Goal: Book appointment/travel/reservation

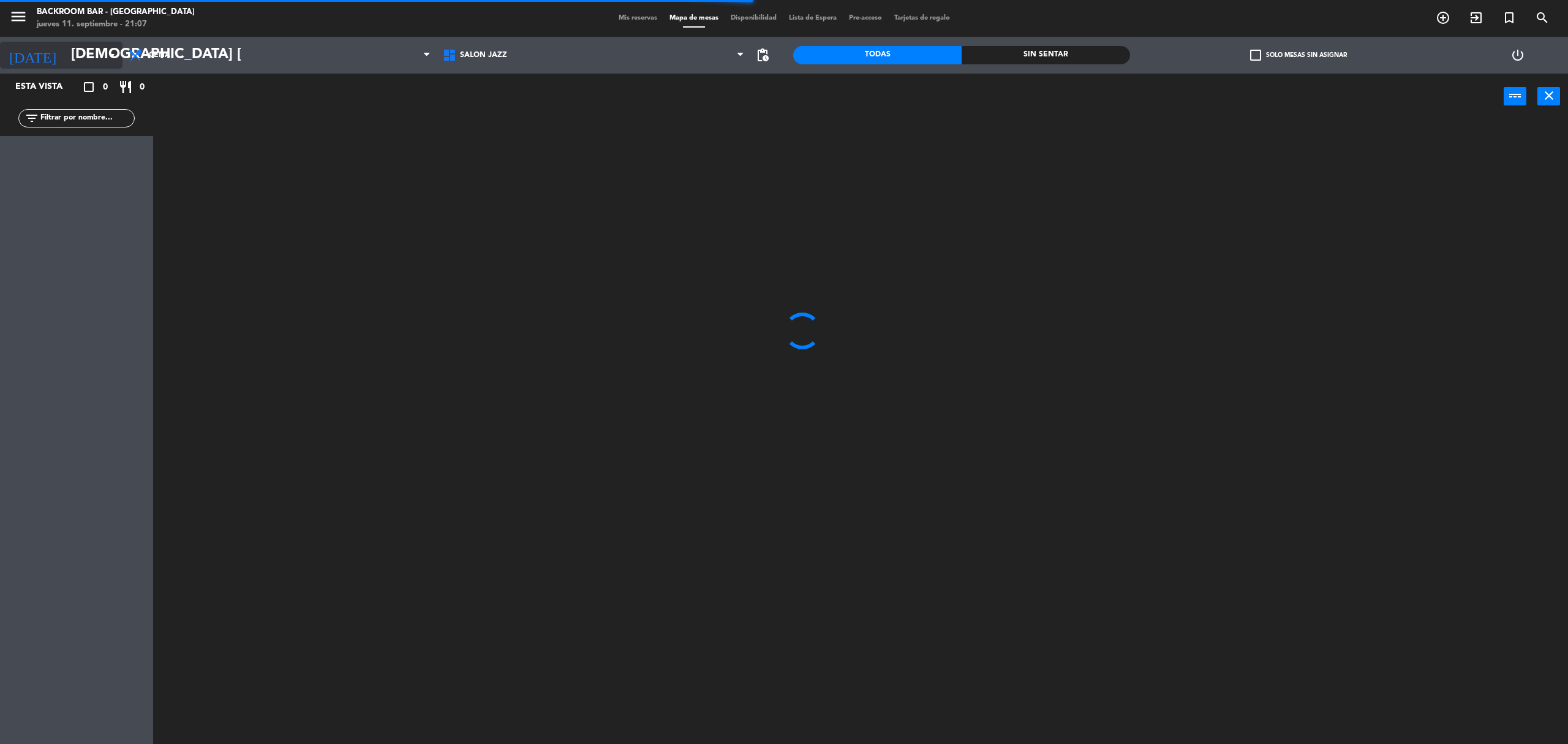
click at [72, 60] on input "[DEMOGRAPHIC_DATA] [DATE]" at bounding box center [156, 55] width 182 height 30
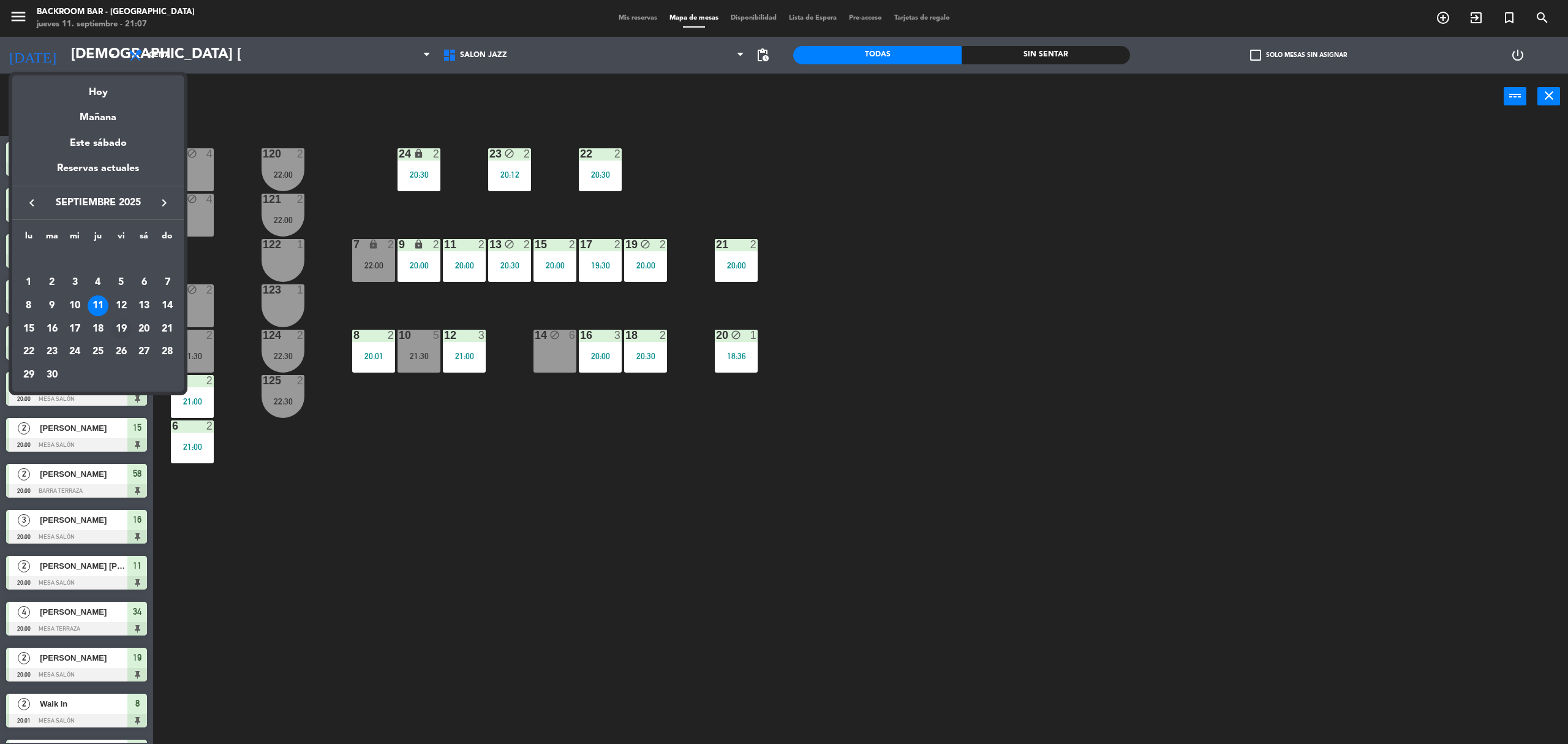
click at [116, 331] on div "19" at bounding box center [121, 328] width 21 height 21
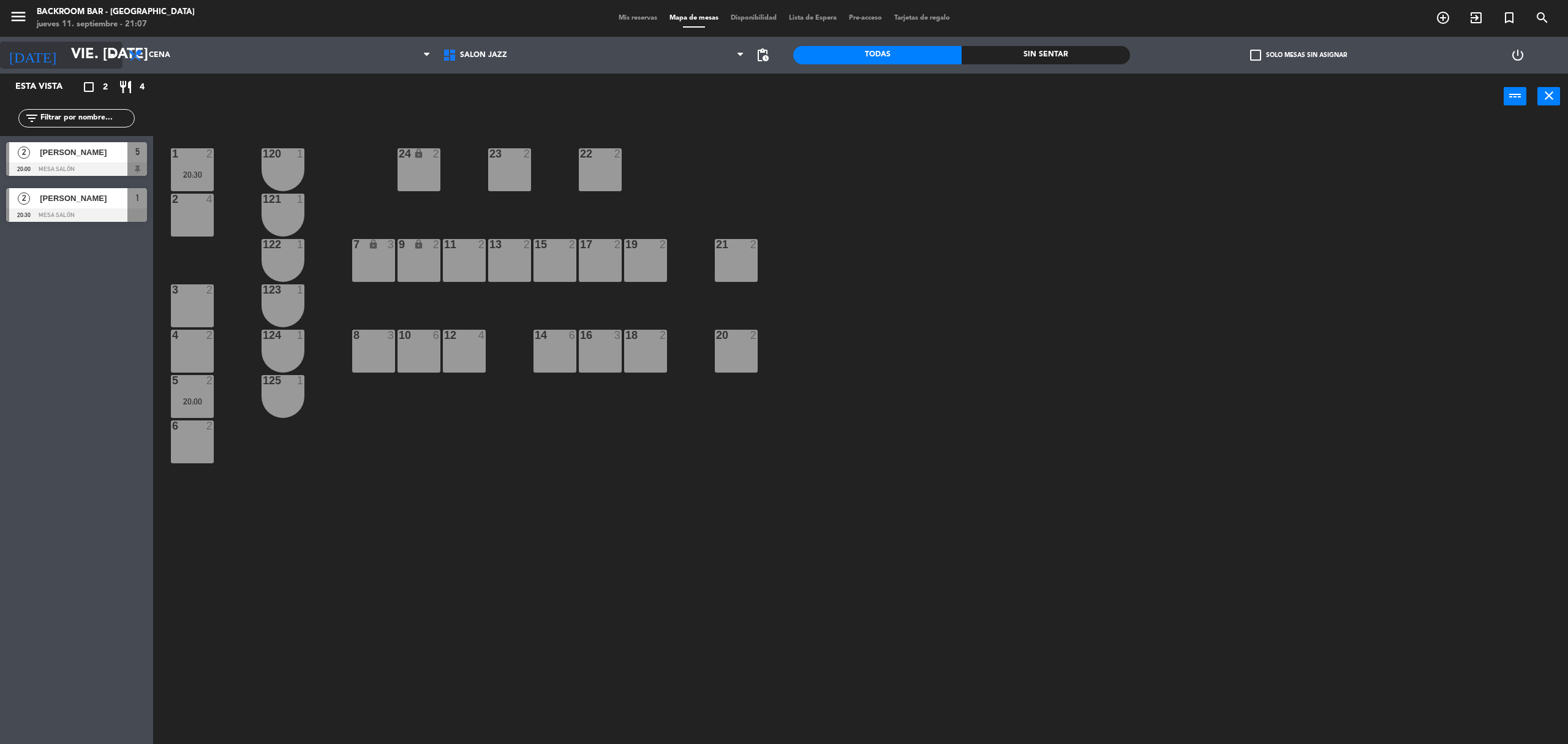
click at [102, 59] on input "vie. [DATE]" at bounding box center [156, 55] width 182 height 30
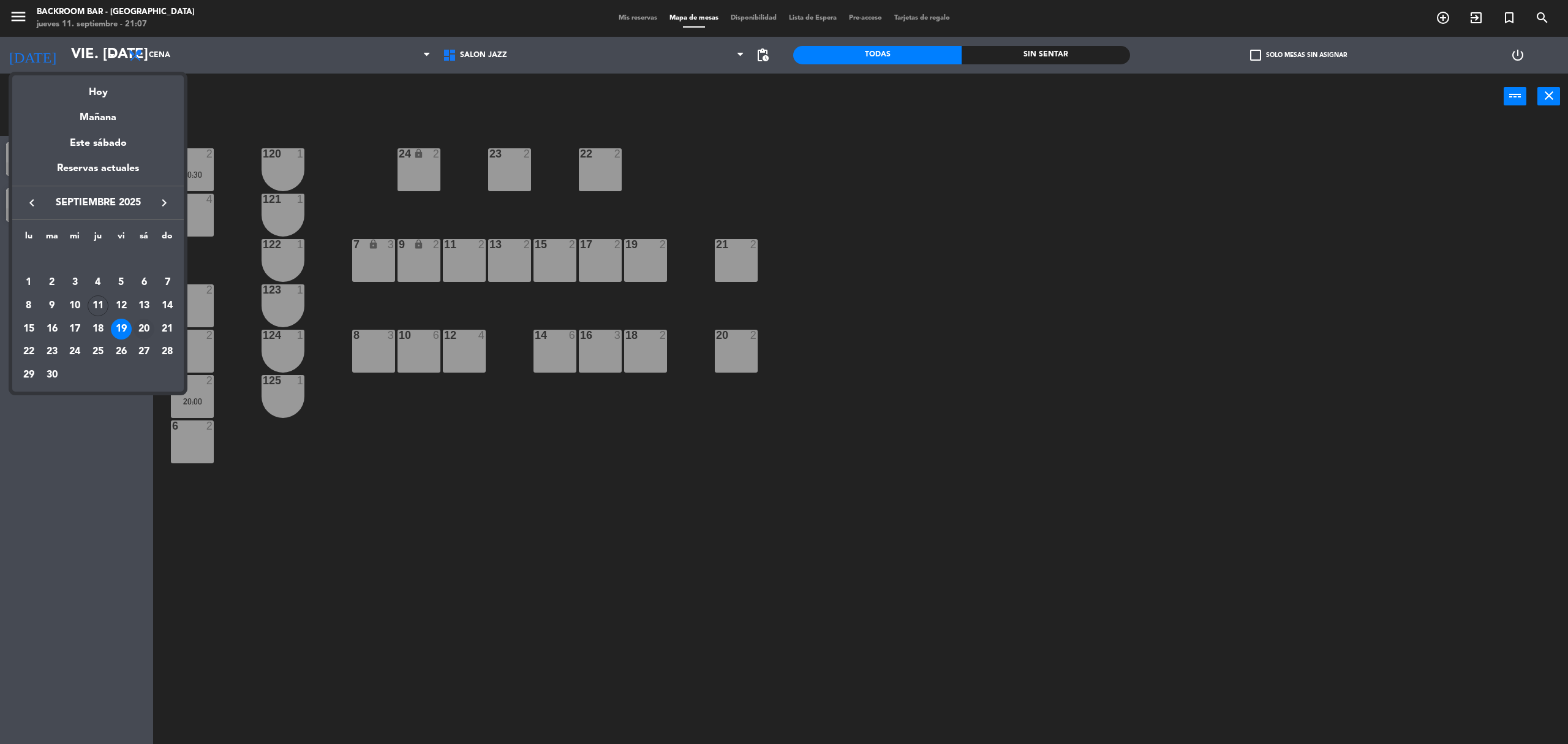
click at [140, 325] on div "20" at bounding box center [143, 328] width 21 height 21
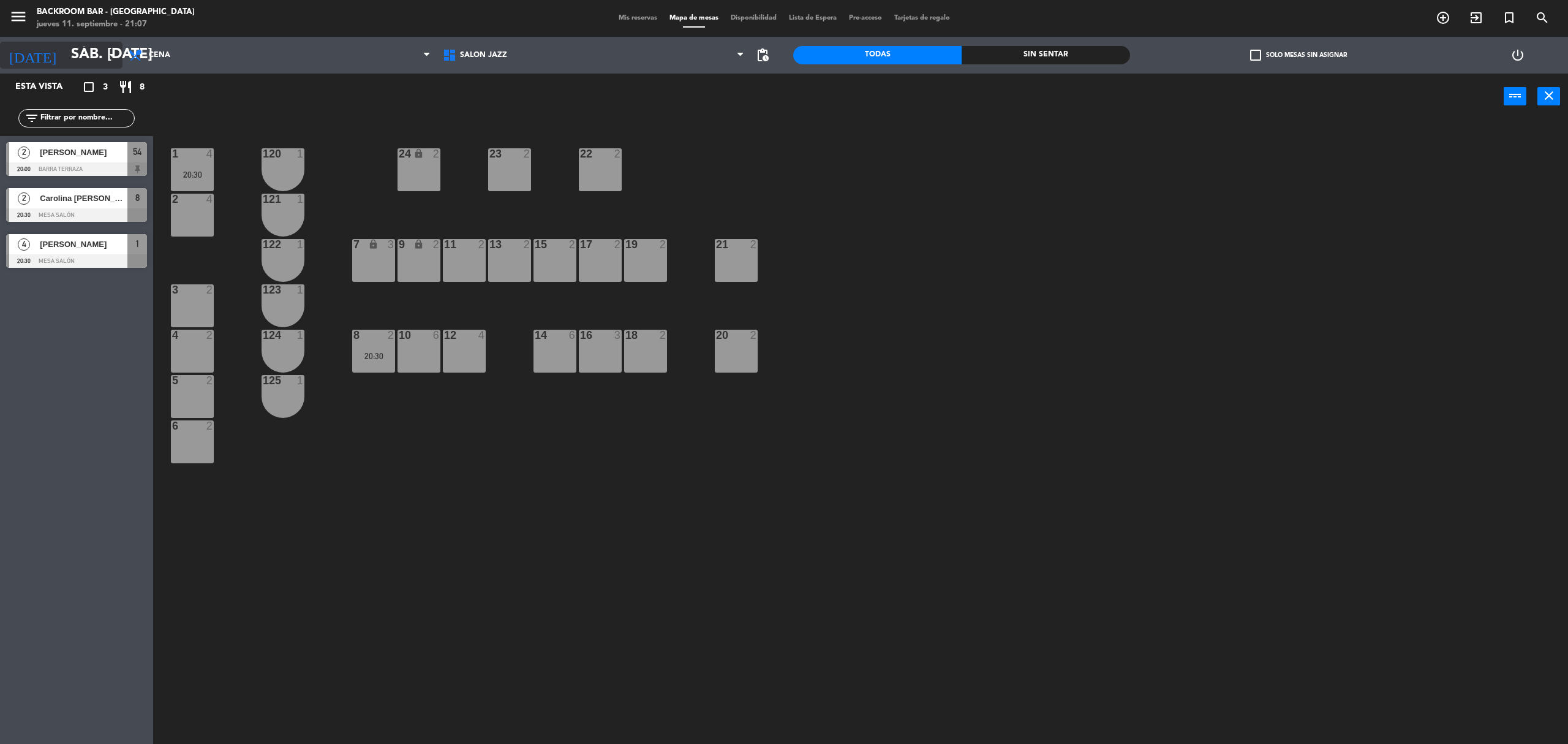
click at [94, 51] on input "sáb. [DATE]" at bounding box center [156, 55] width 182 height 30
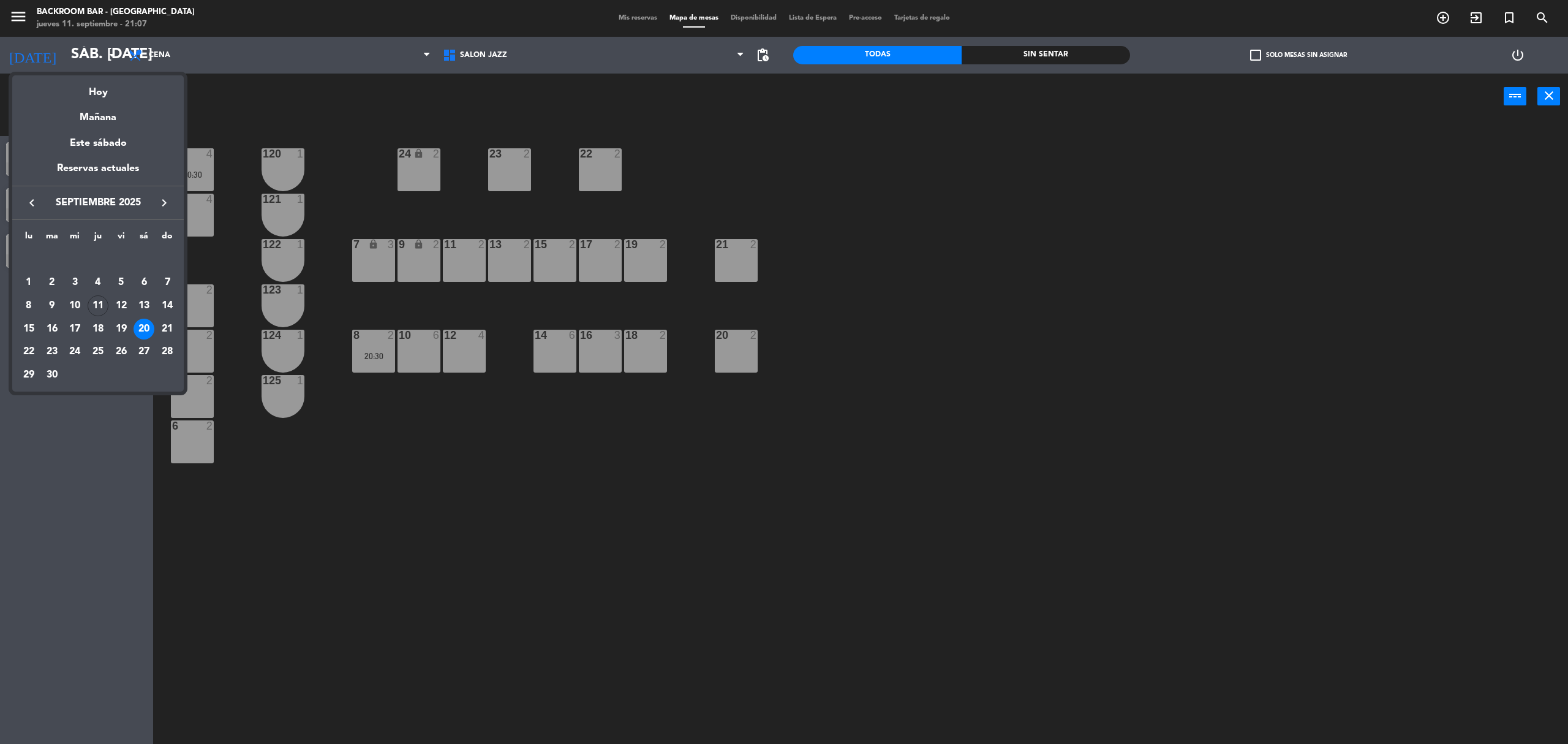
click at [50, 517] on div at bounding box center [784, 372] width 1568 height 744
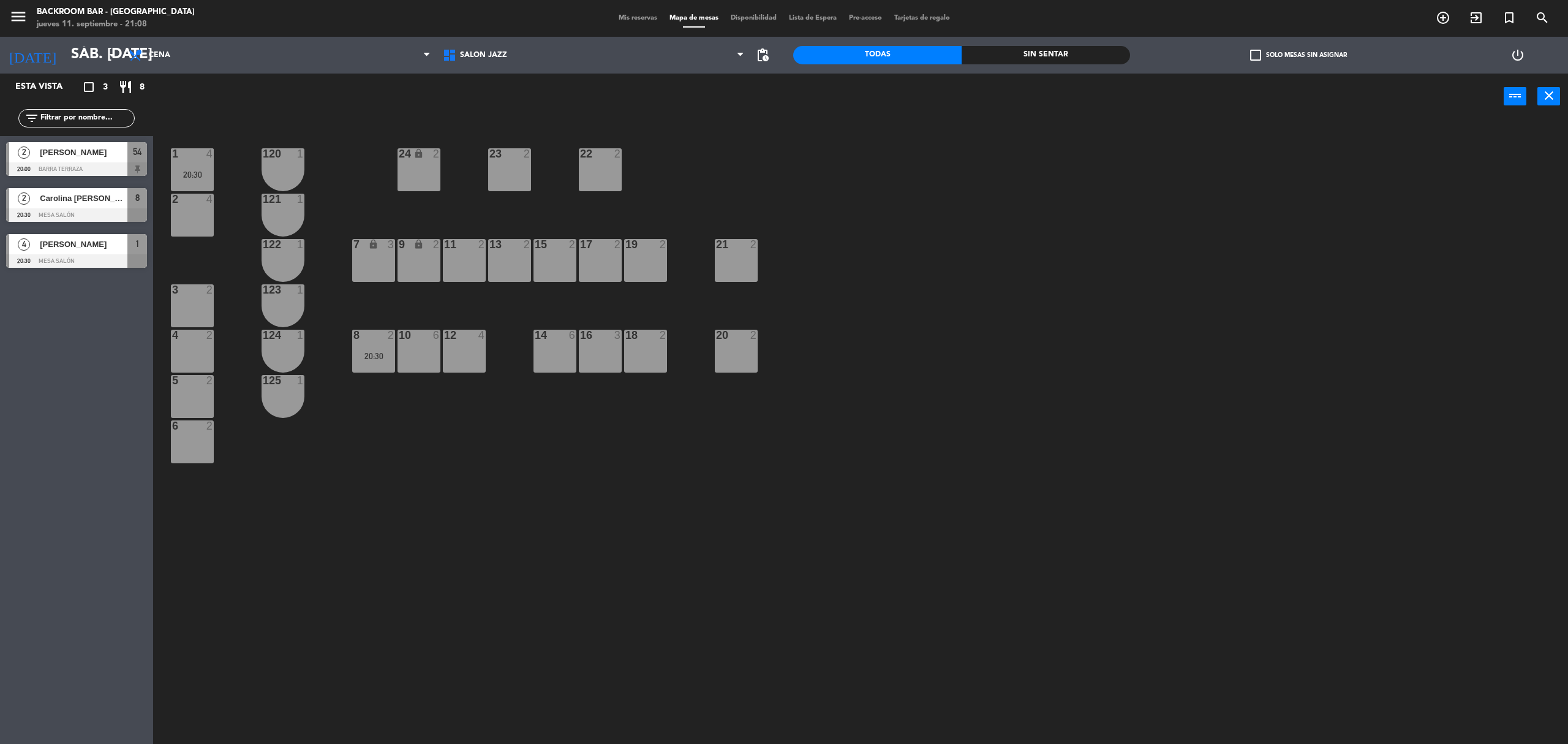
click at [370, 541] on div "1 4 20:30 24 lock 2 23 2 22 2 120 1 2 4 121 1 19 2 7 lock 3 9 lock 2 13 2 11 2 …" at bounding box center [869, 438] width 1399 height 624
click at [71, 62] on input "sáb. [DATE]" at bounding box center [156, 55] width 182 height 30
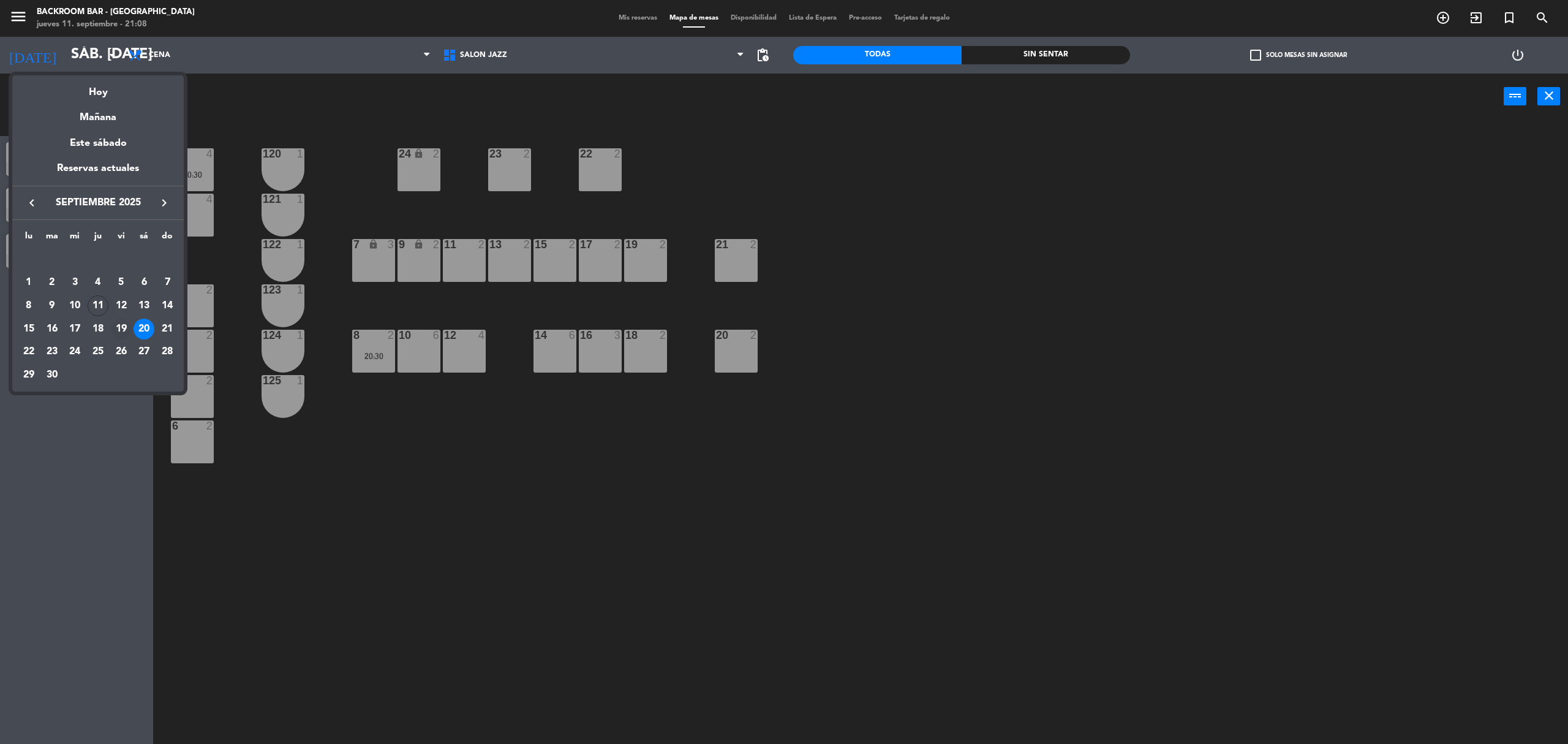
click at [119, 329] on div "19" at bounding box center [121, 328] width 21 height 21
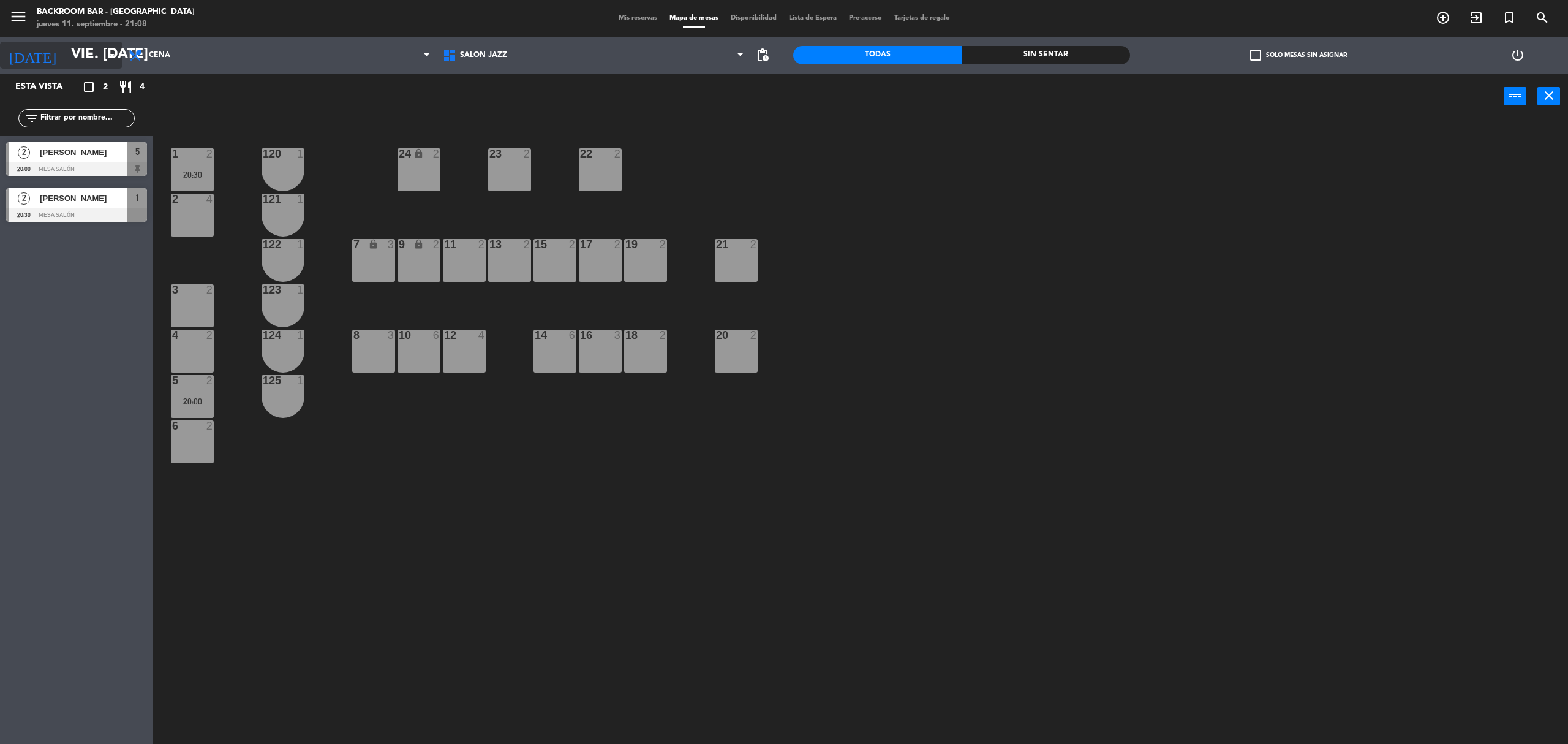
click at [103, 62] on input "vie. [DATE]" at bounding box center [156, 55] width 182 height 30
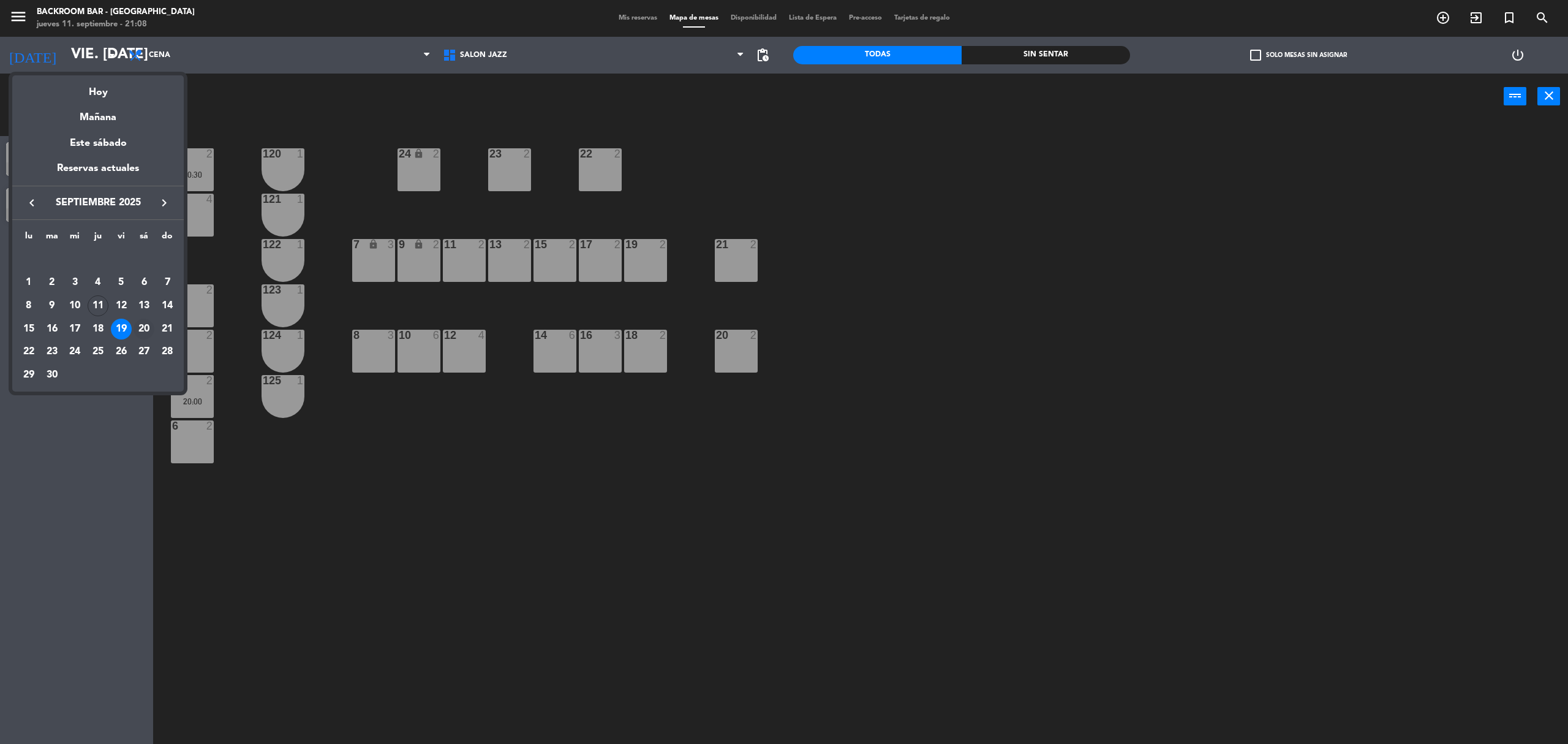
click at [143, 328] on div "20" at bounding box center [143, 328] width 21 height 21
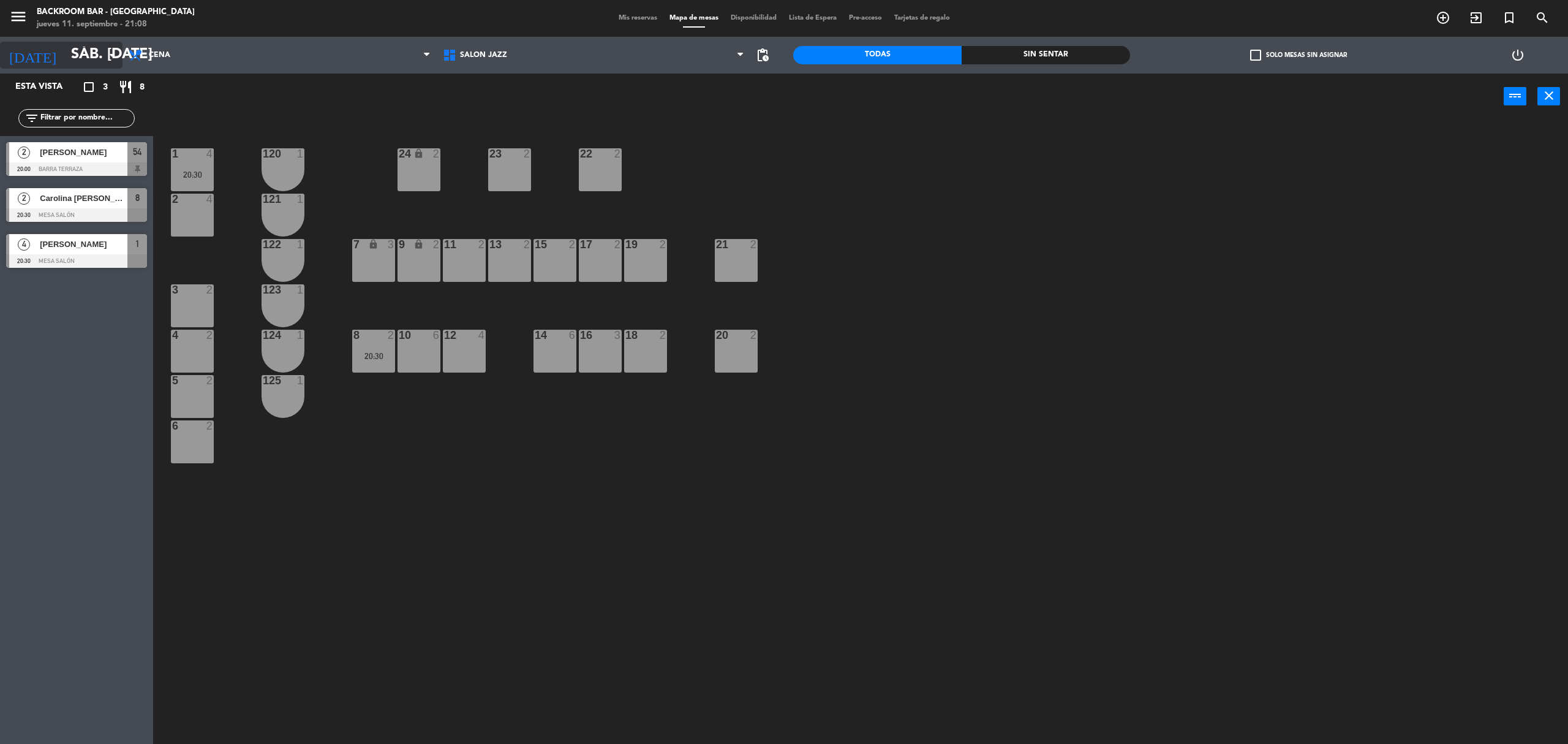
click at [105, 56] on icon "arrow_drop_down" at bounding box center [112, 54] width 15 height 15
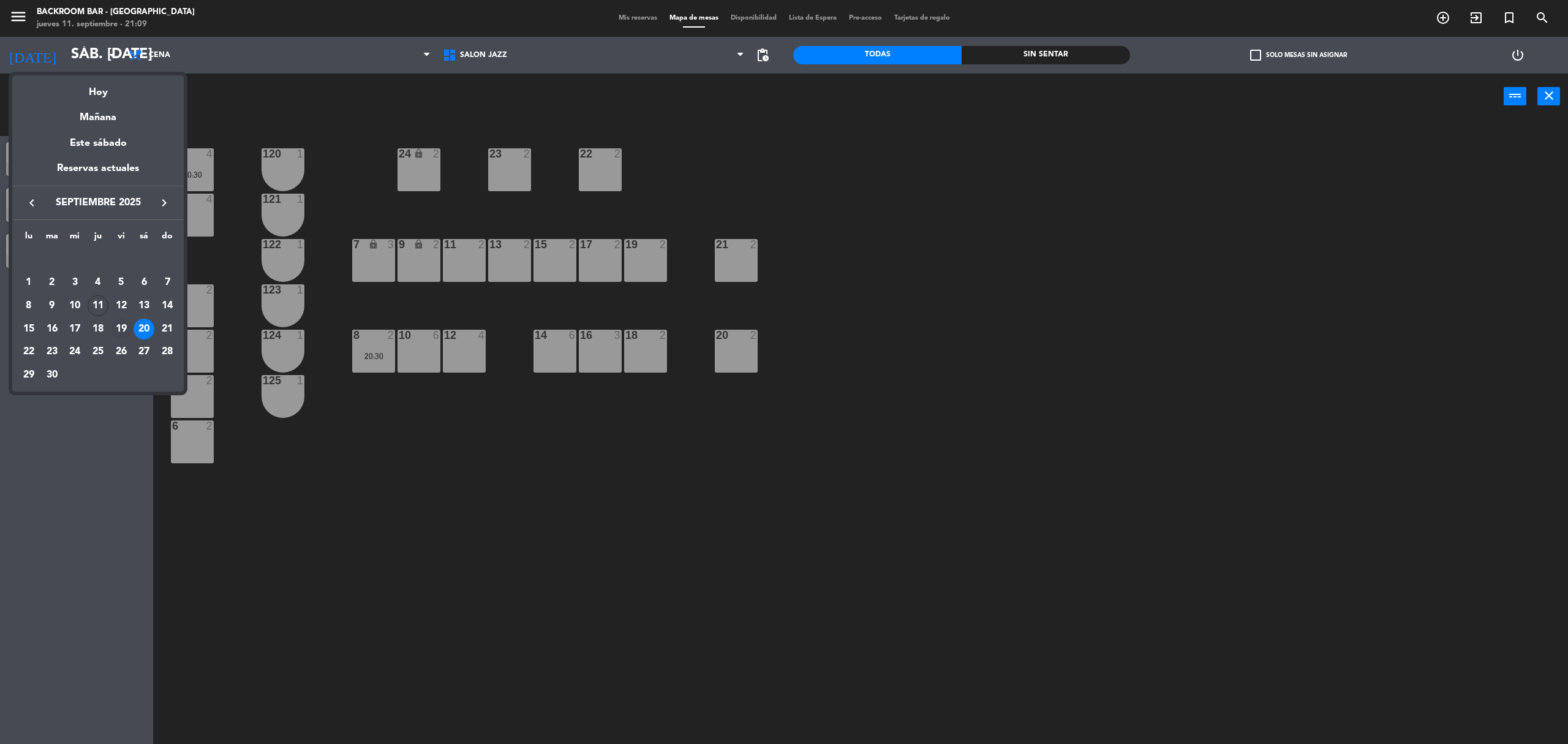
click at [119, 326] on div "19" at bounding box center [121, 328] width 21 height 21
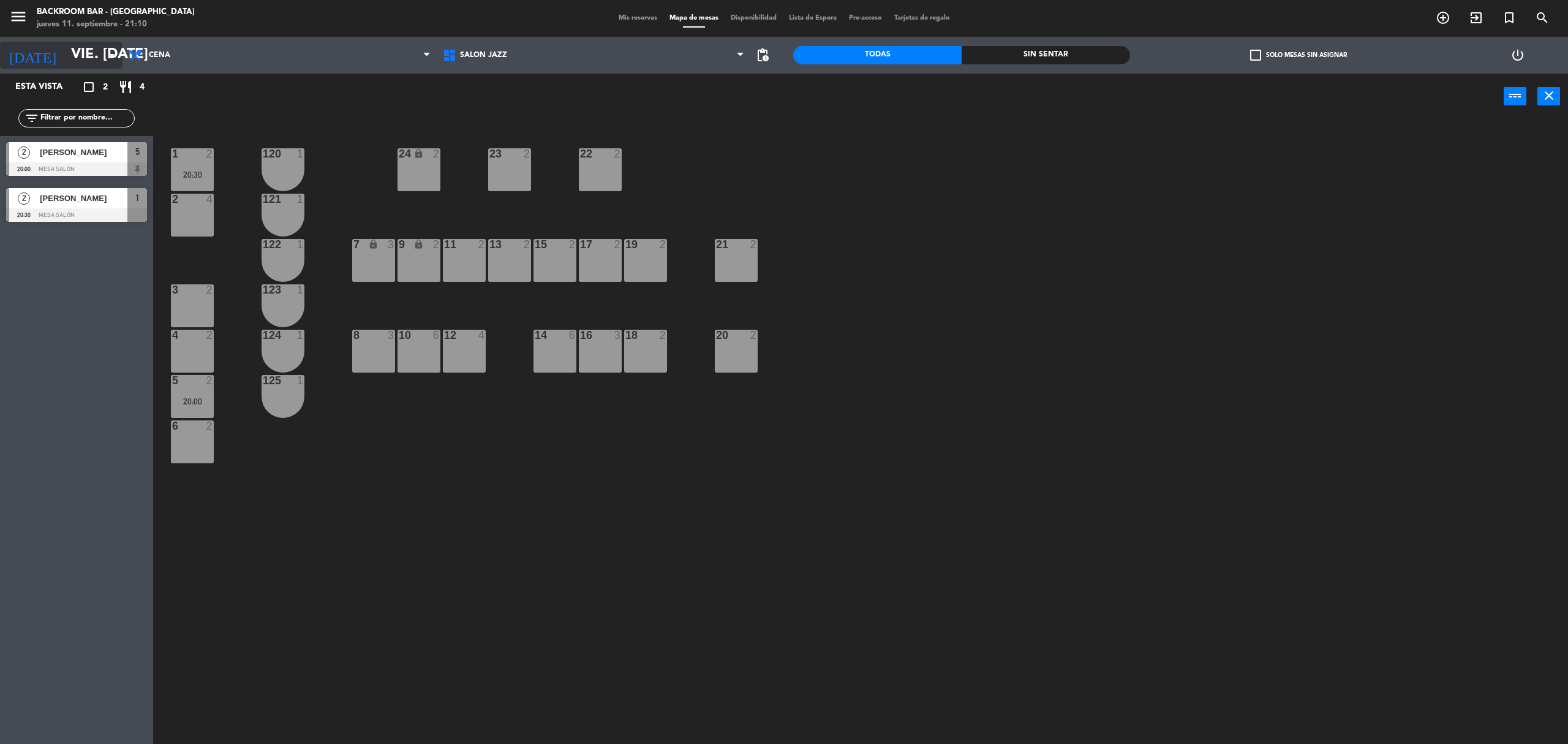
click at [96, 54] on input "vie. [DATE]" at bounding box center [156, 55] width 182 height 30
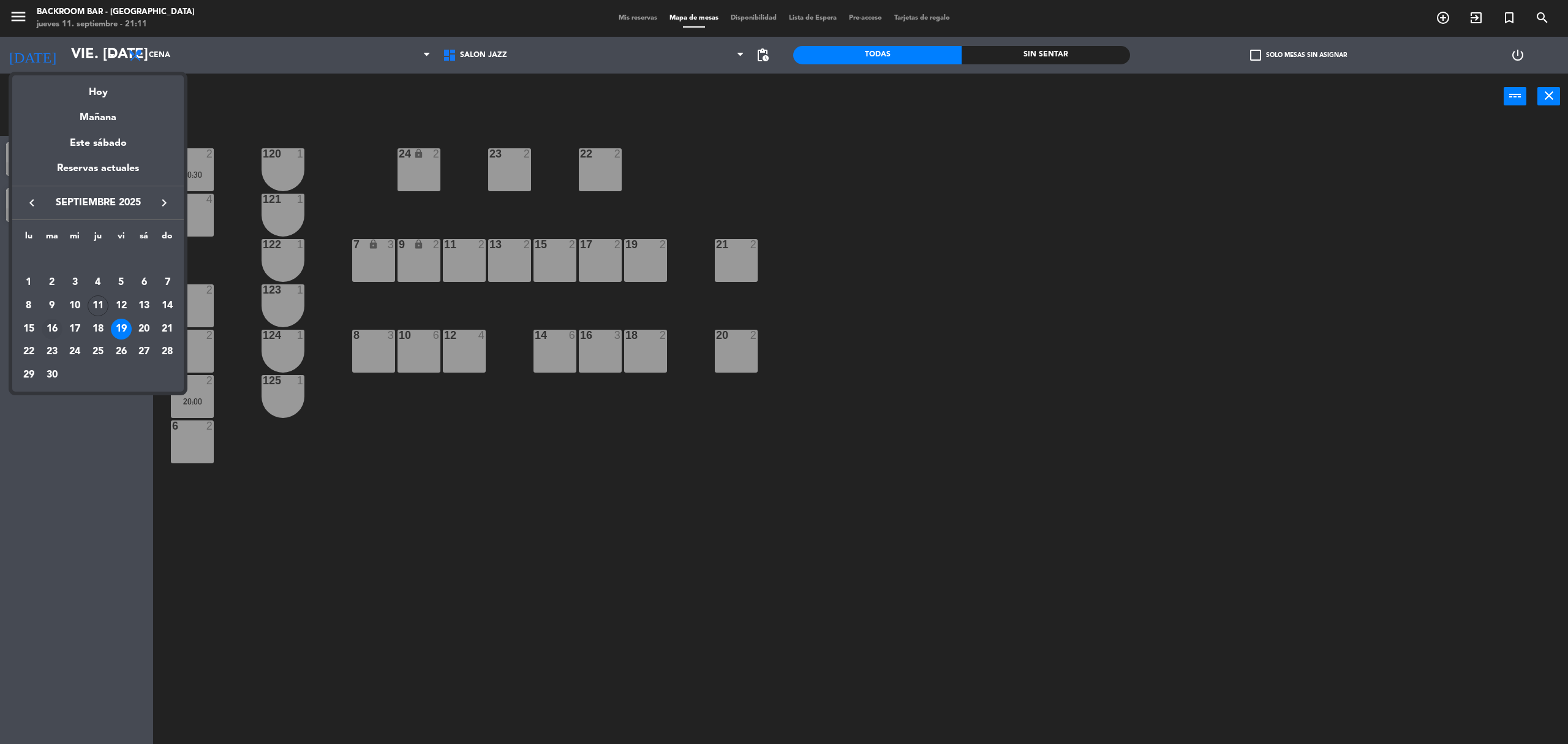
click at [51, 321] on div "16" at bounding box center [51, 328] width 21 height 21
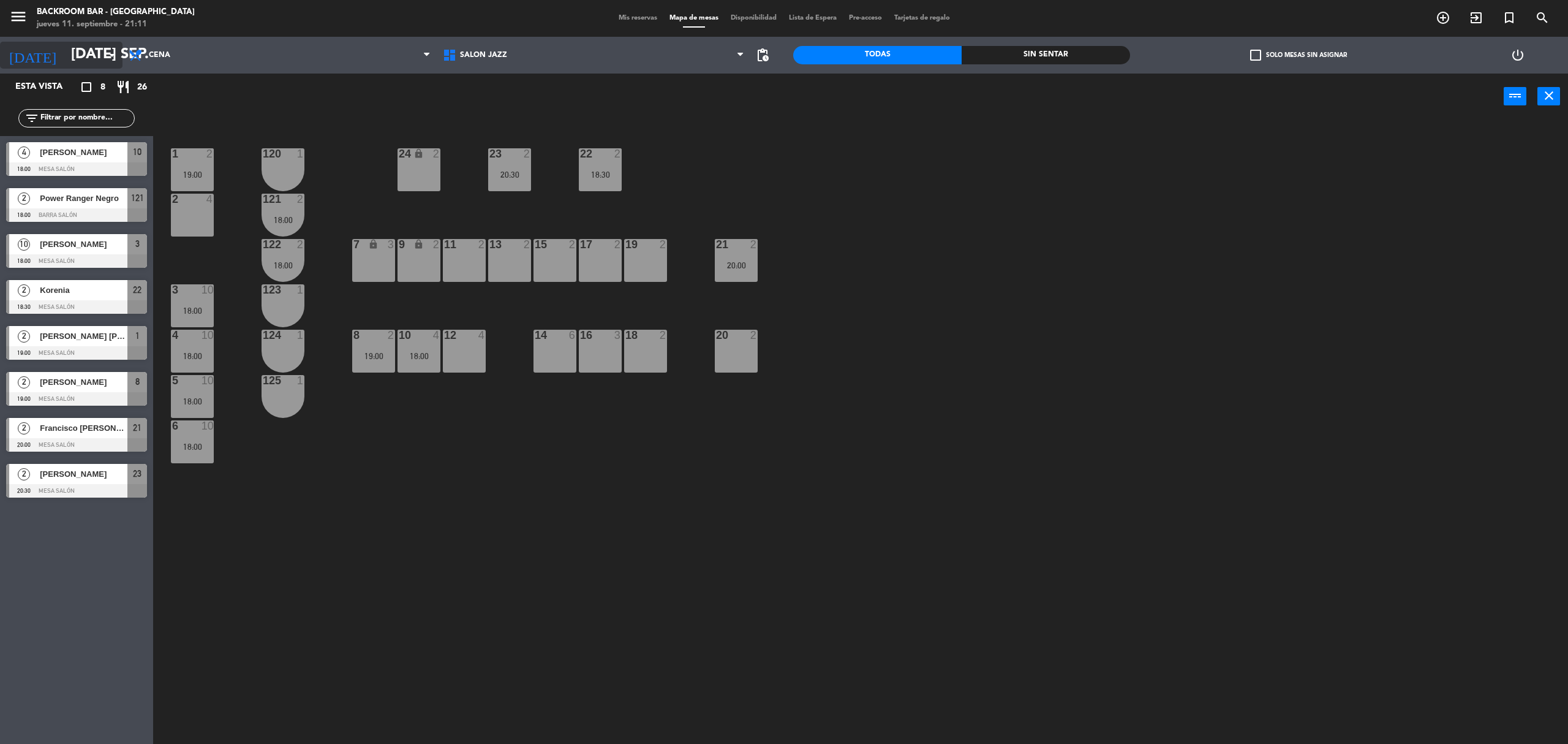
click at [94, 58] on input "[DATE] sep." at bounding box center [156, 55] width 182 height 30
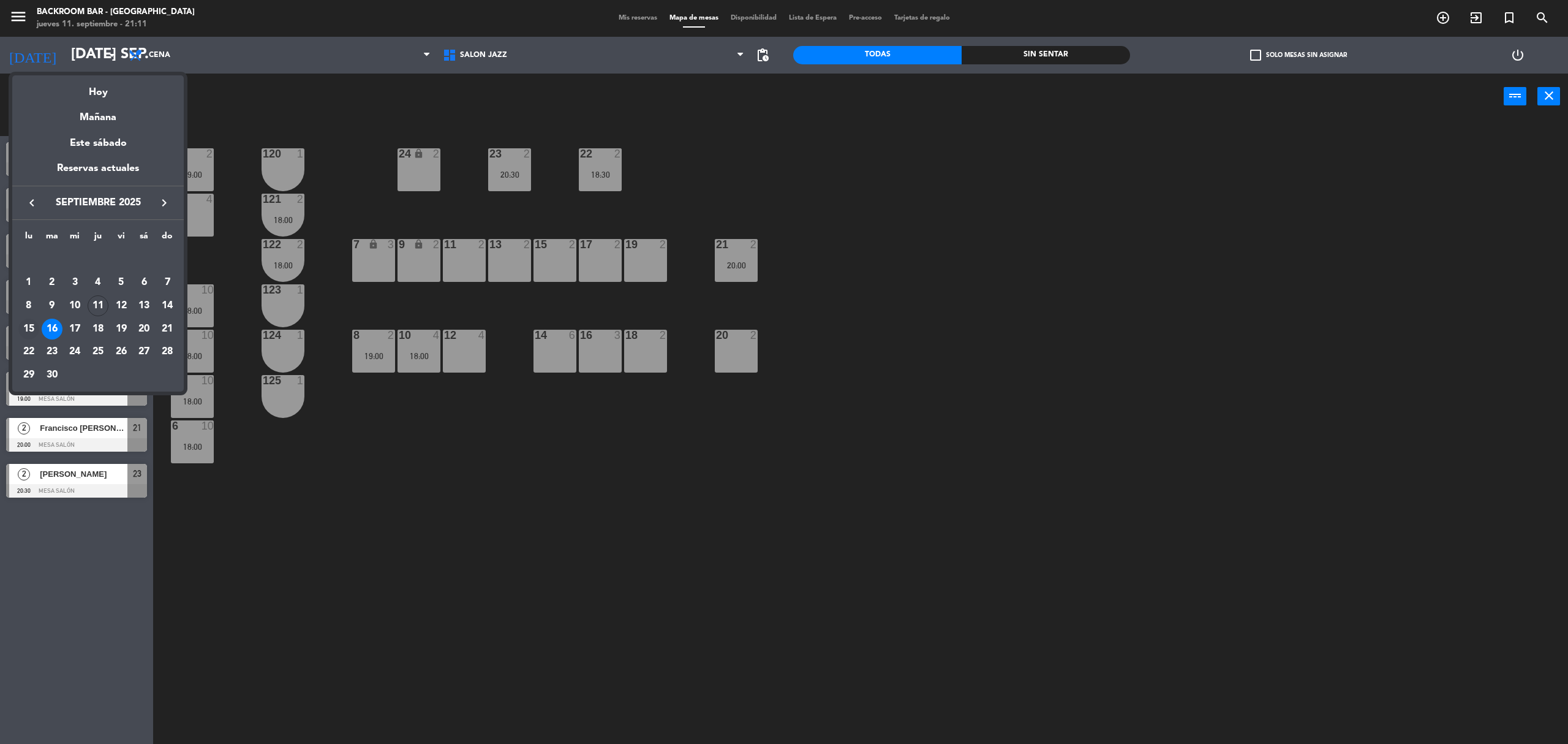
click at [30, 332] on div "15" at bounding box center [29, 328] width 21 height 21
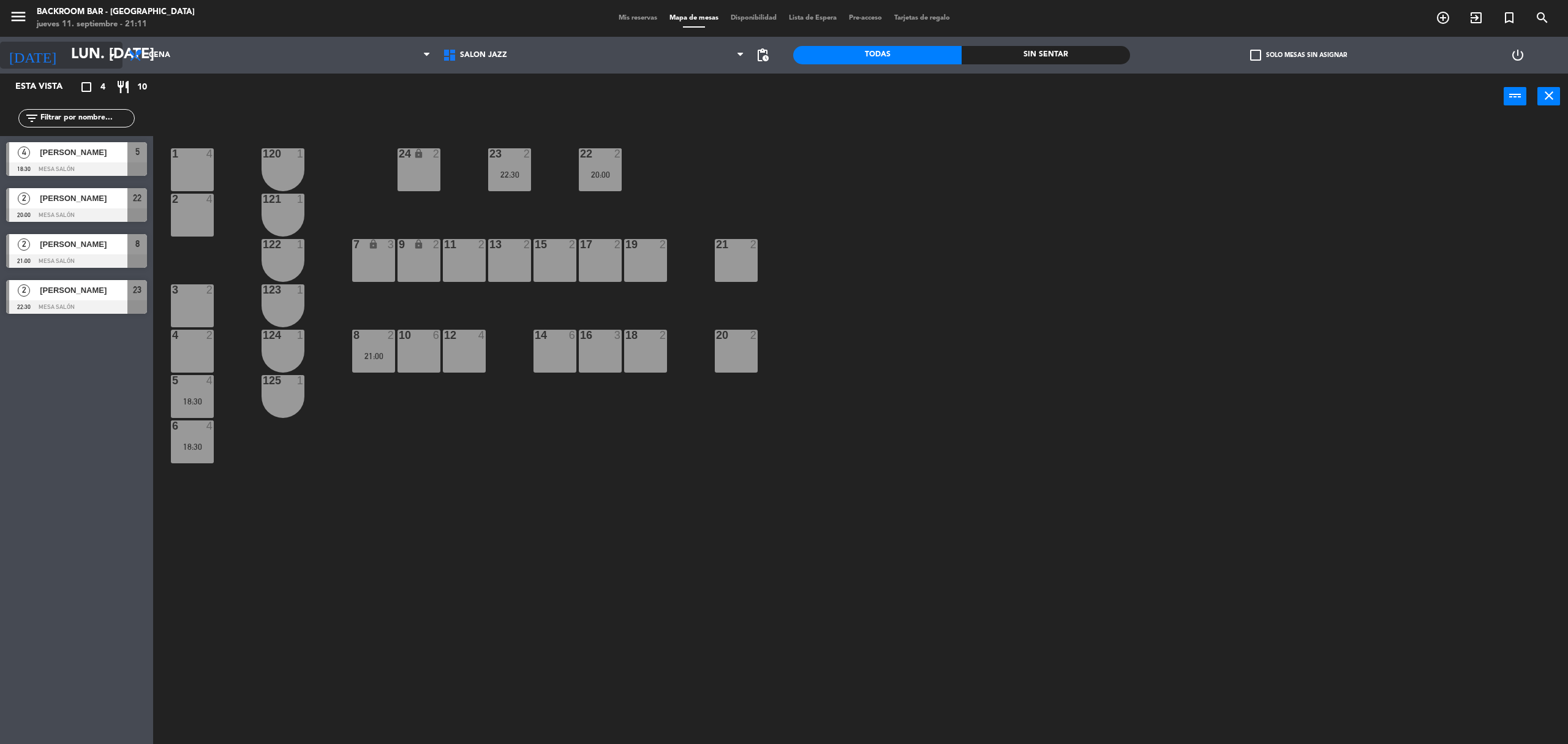
click at [83, 55] on input "lun. [DATE]" at bounding box center [156, 55] width 182 height 30
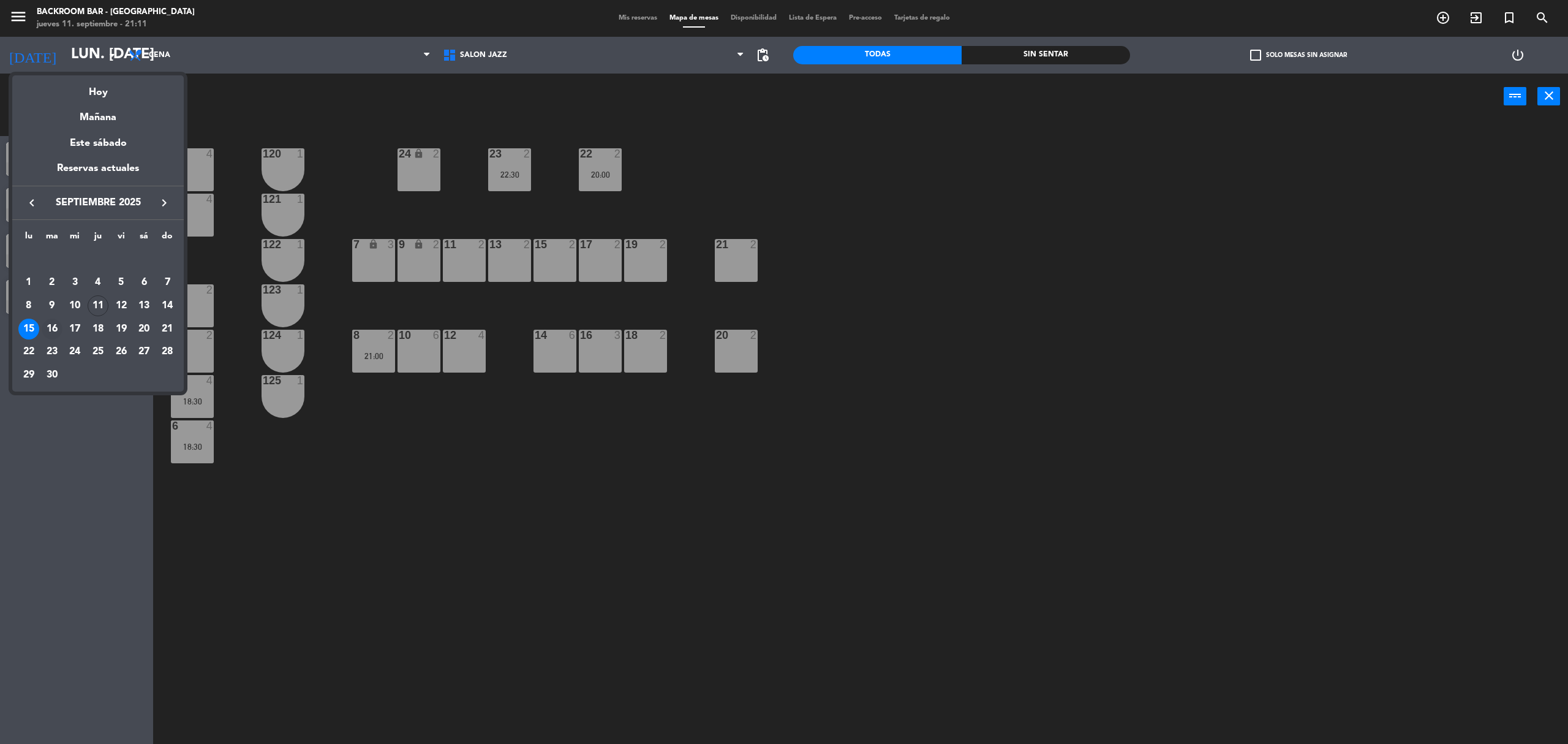
click at [45, 333] on div "16" at bounding box center [51, 328] width 21 height 21
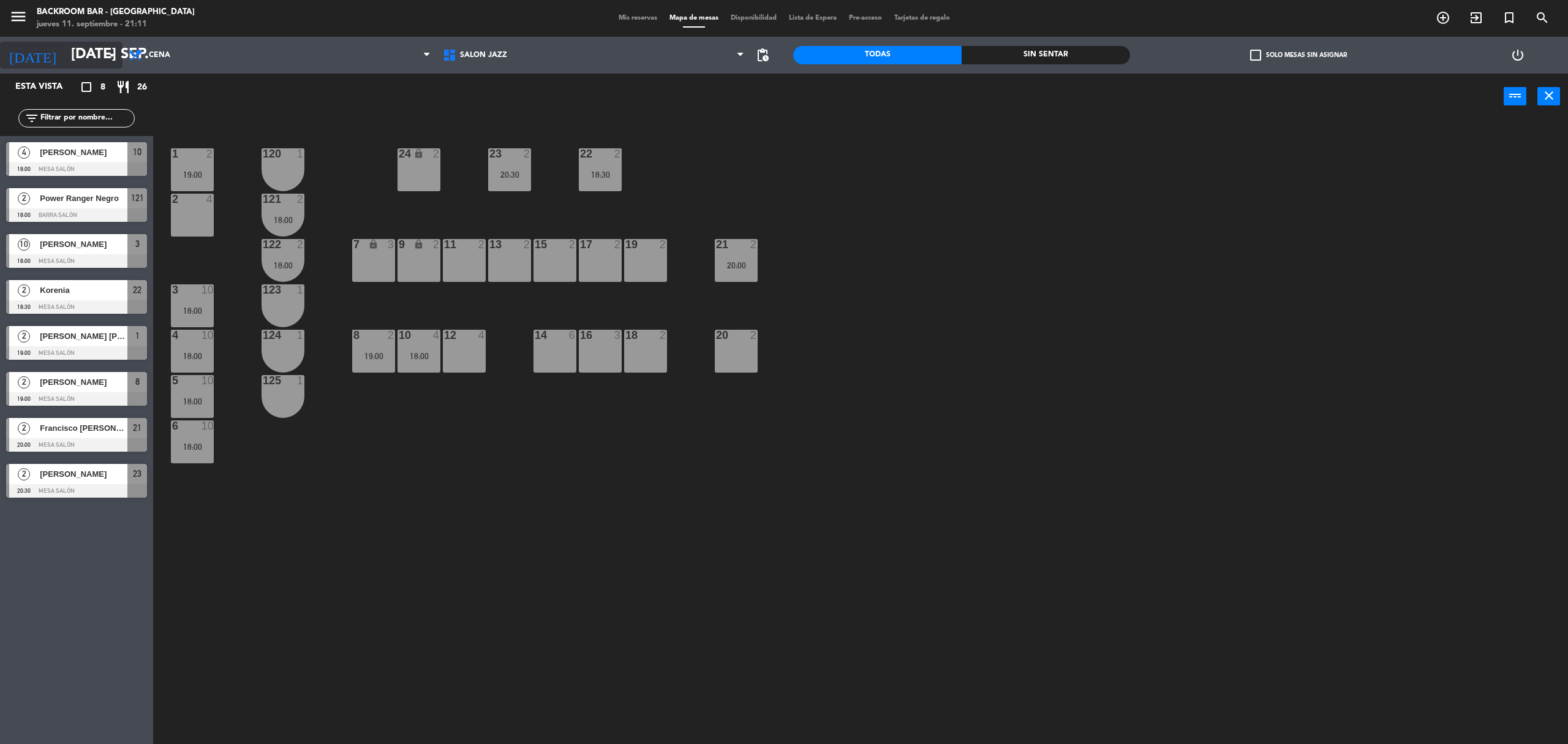
click at [106, 57] on icon "arrow_drop_down" at bounding box center [112, 54] width 15 height 15
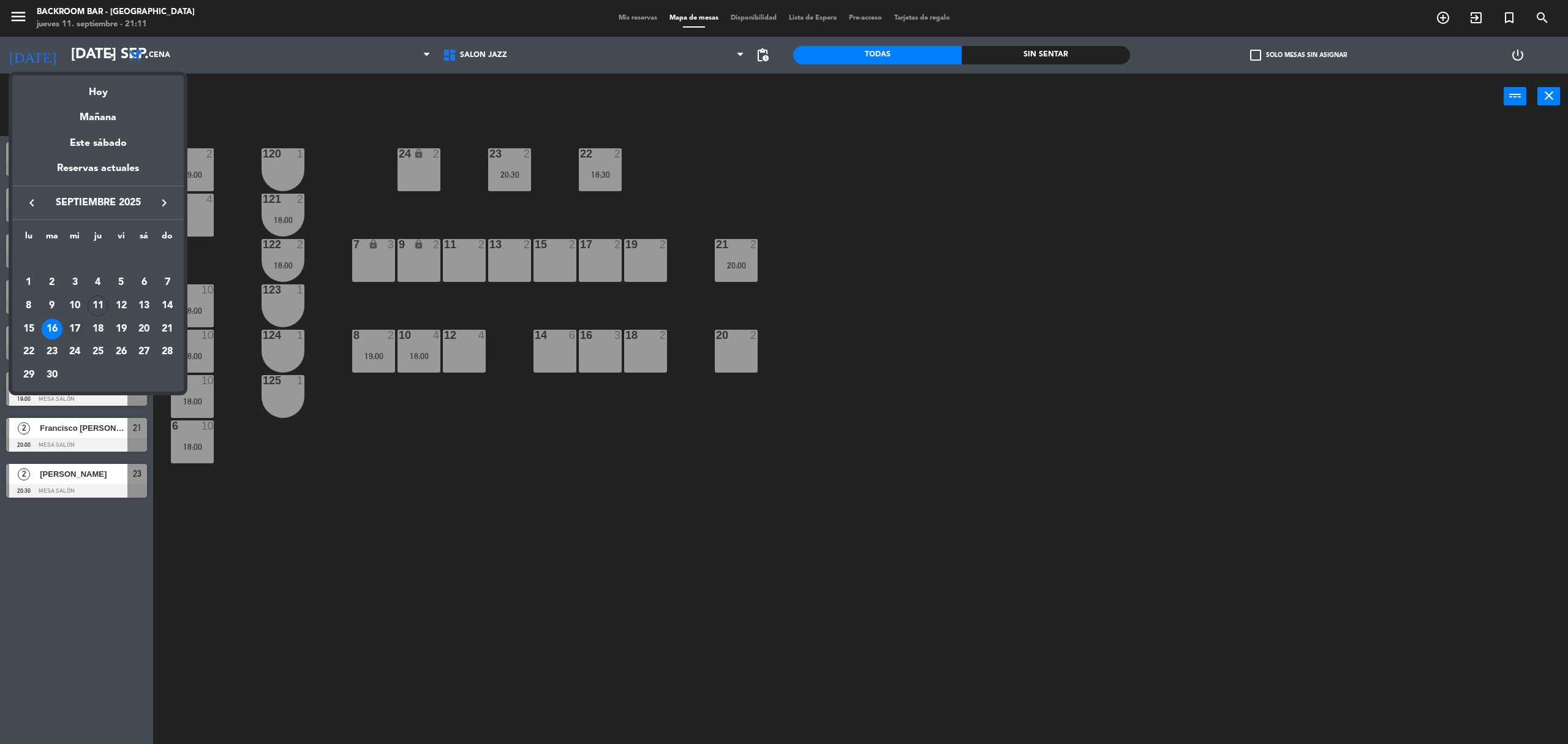
click at [81, 330] on div "17" at bounding box center [74, 328] width 21 height 21
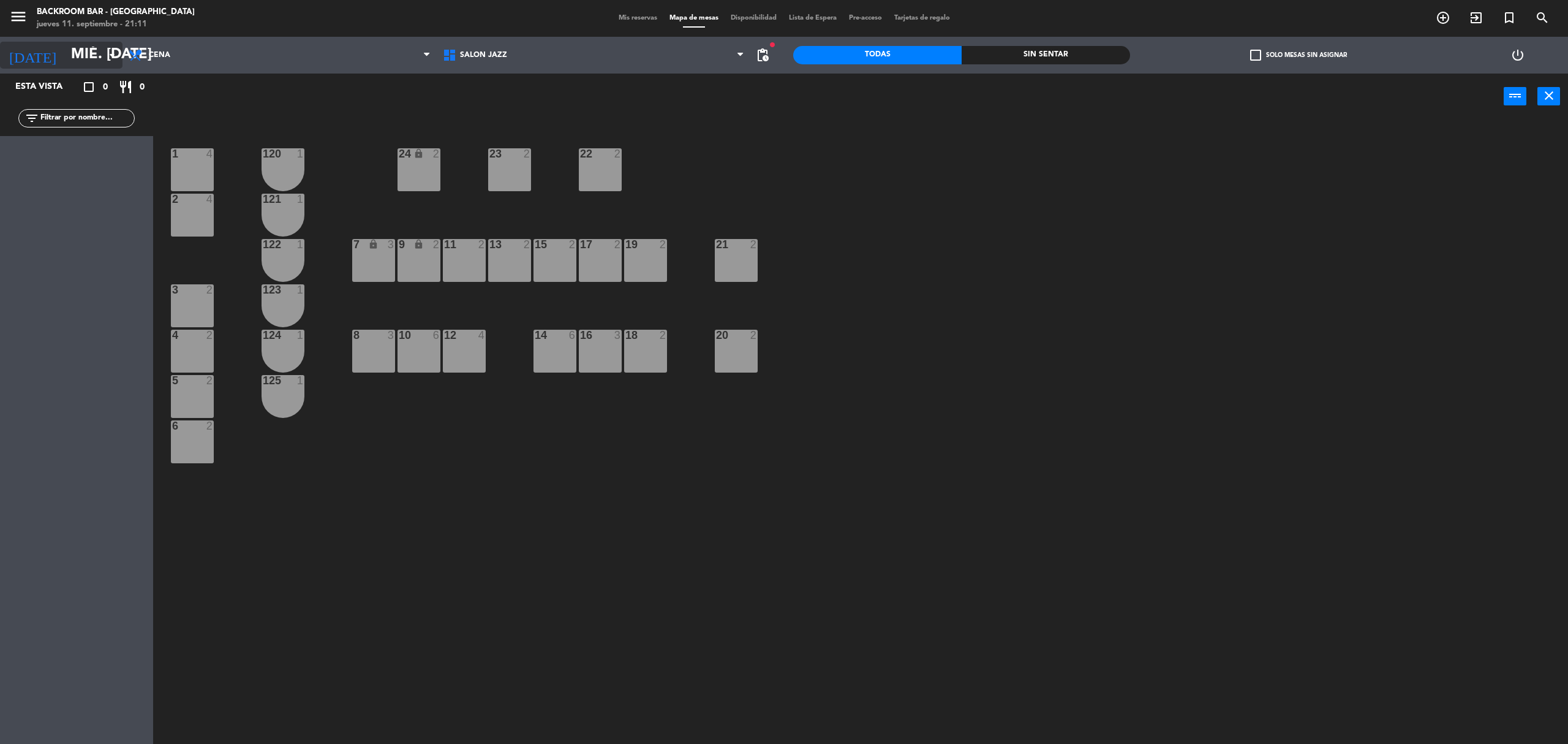
click at [98, 55] on input "mié. [DATE]" at bounding box center [156, 55] width 182 height 30
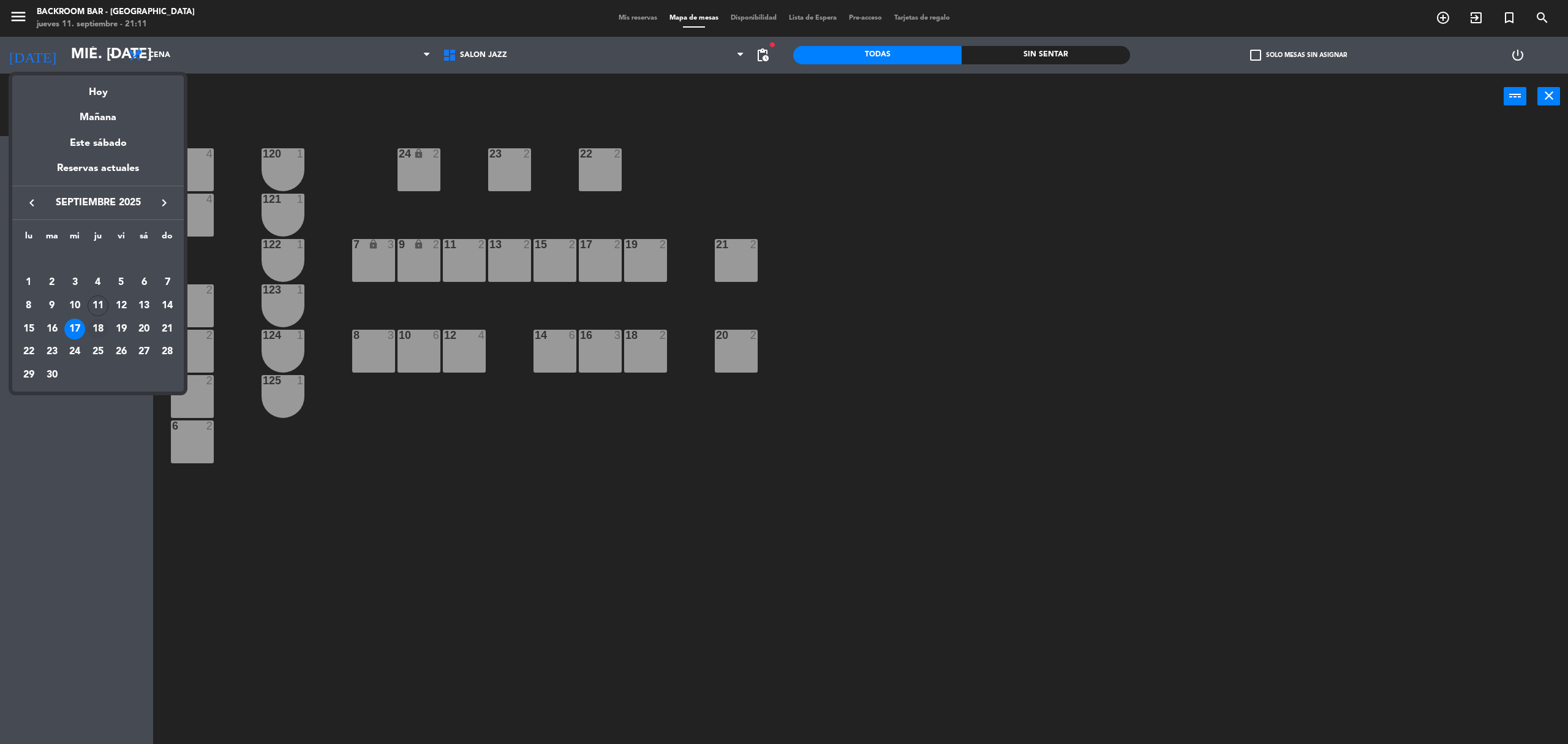
click at [96, 326] on div "18" at bounding box center [98, 328] width 21 height 21
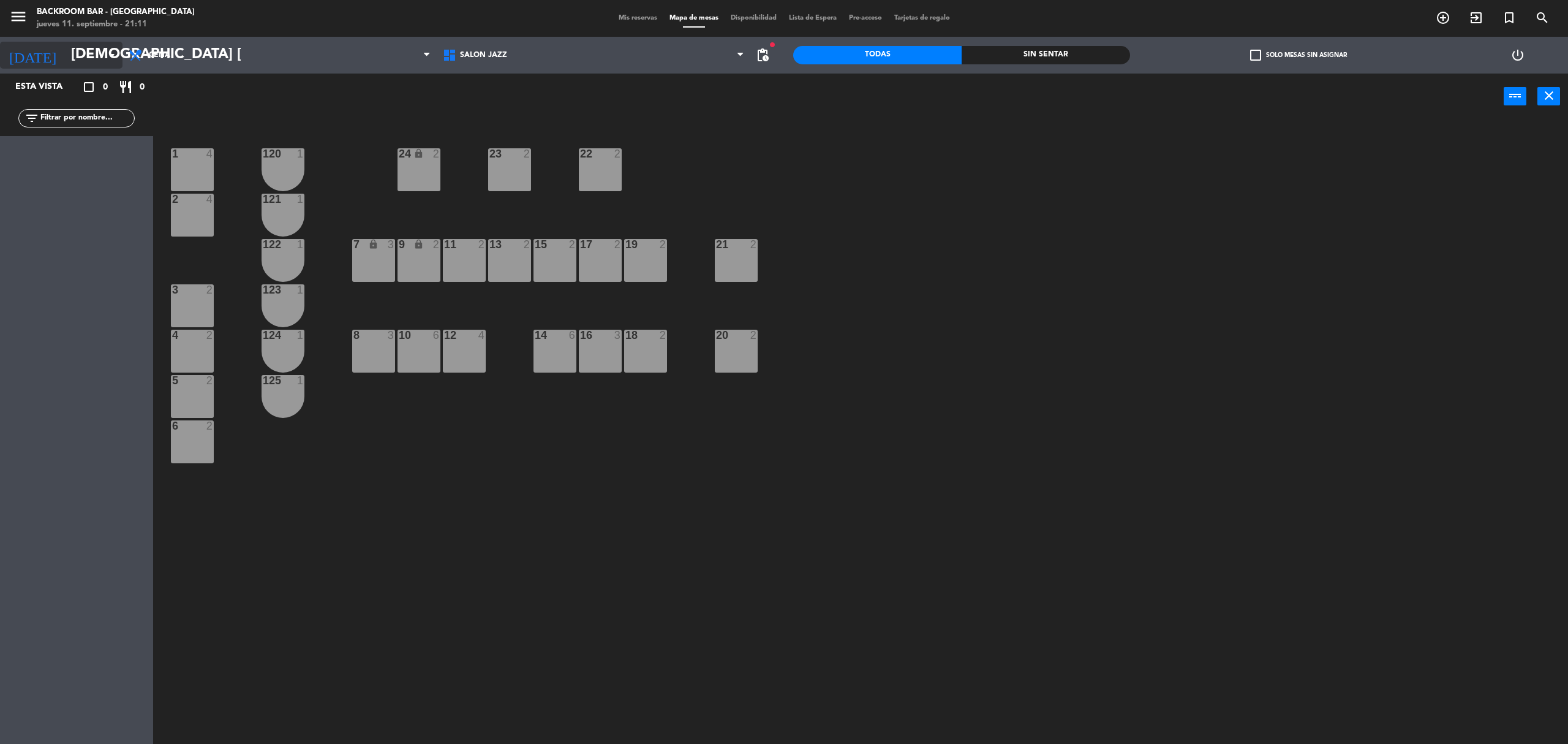
click at [96, 54] on input "[DEMOGRAPHIC_DATA] [DATE]" at bounding box center [156, 55] width 182 height 30
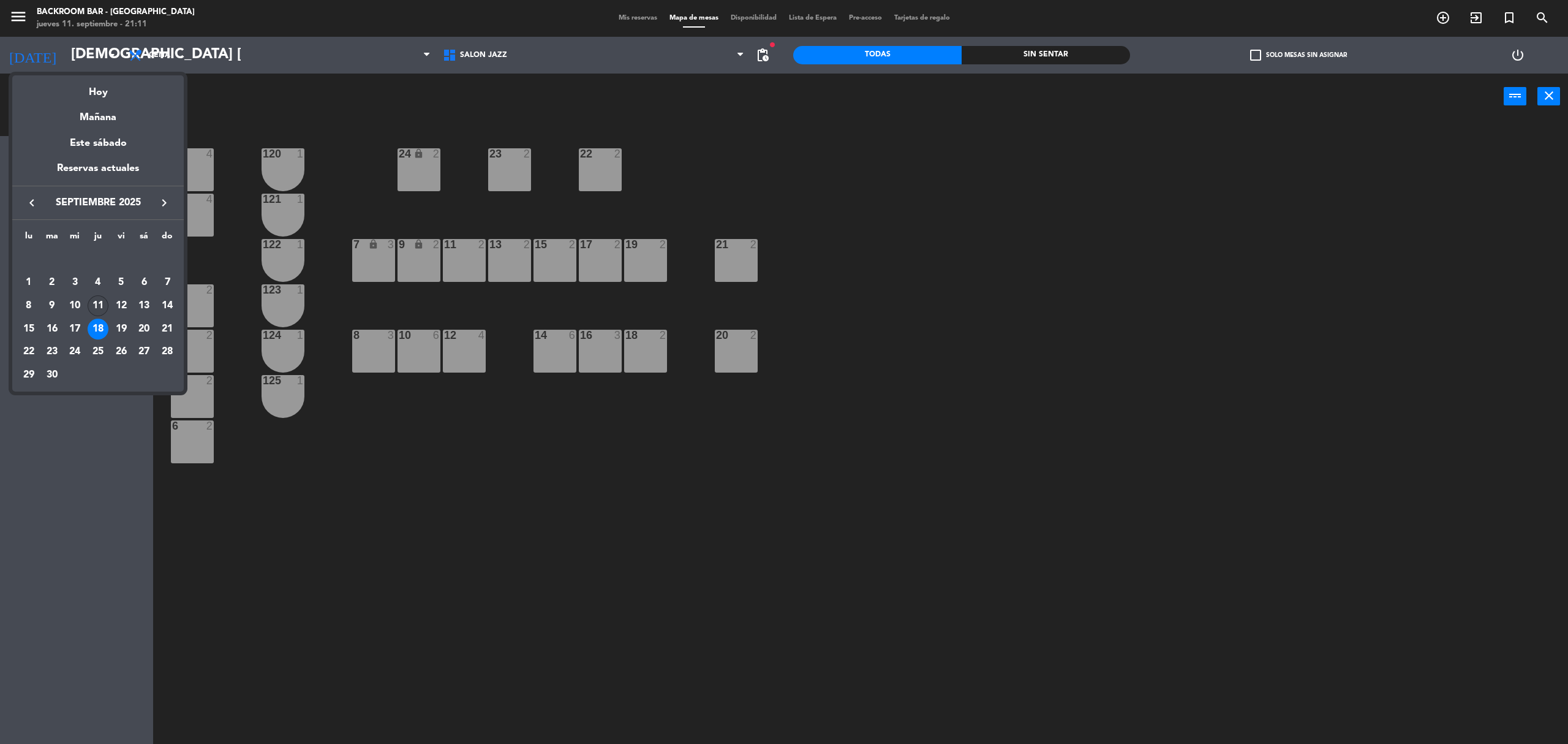
click at [99, 304] on div "11" at bounding box center [98, 305] width 21 height 21
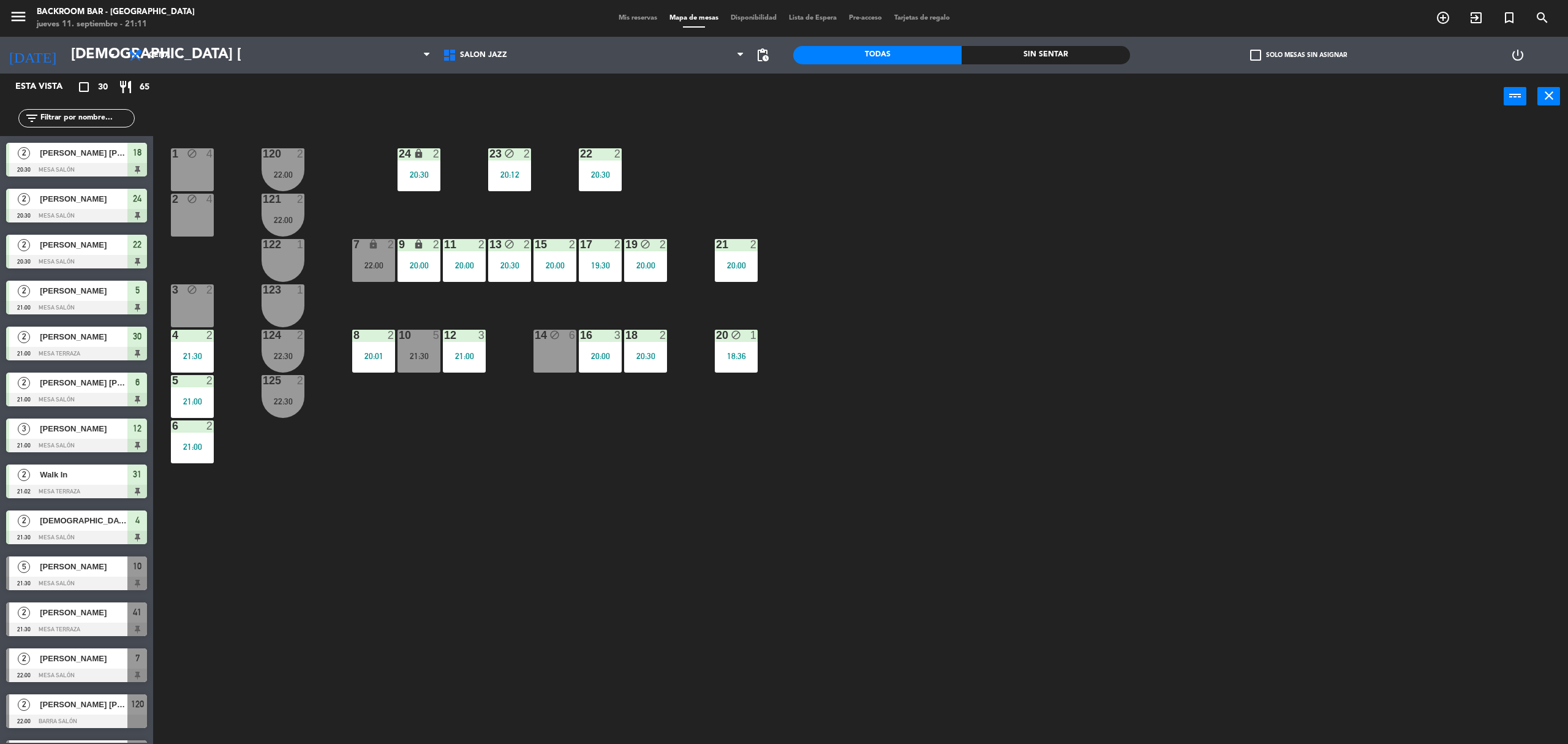
scroll to position [772, 0]
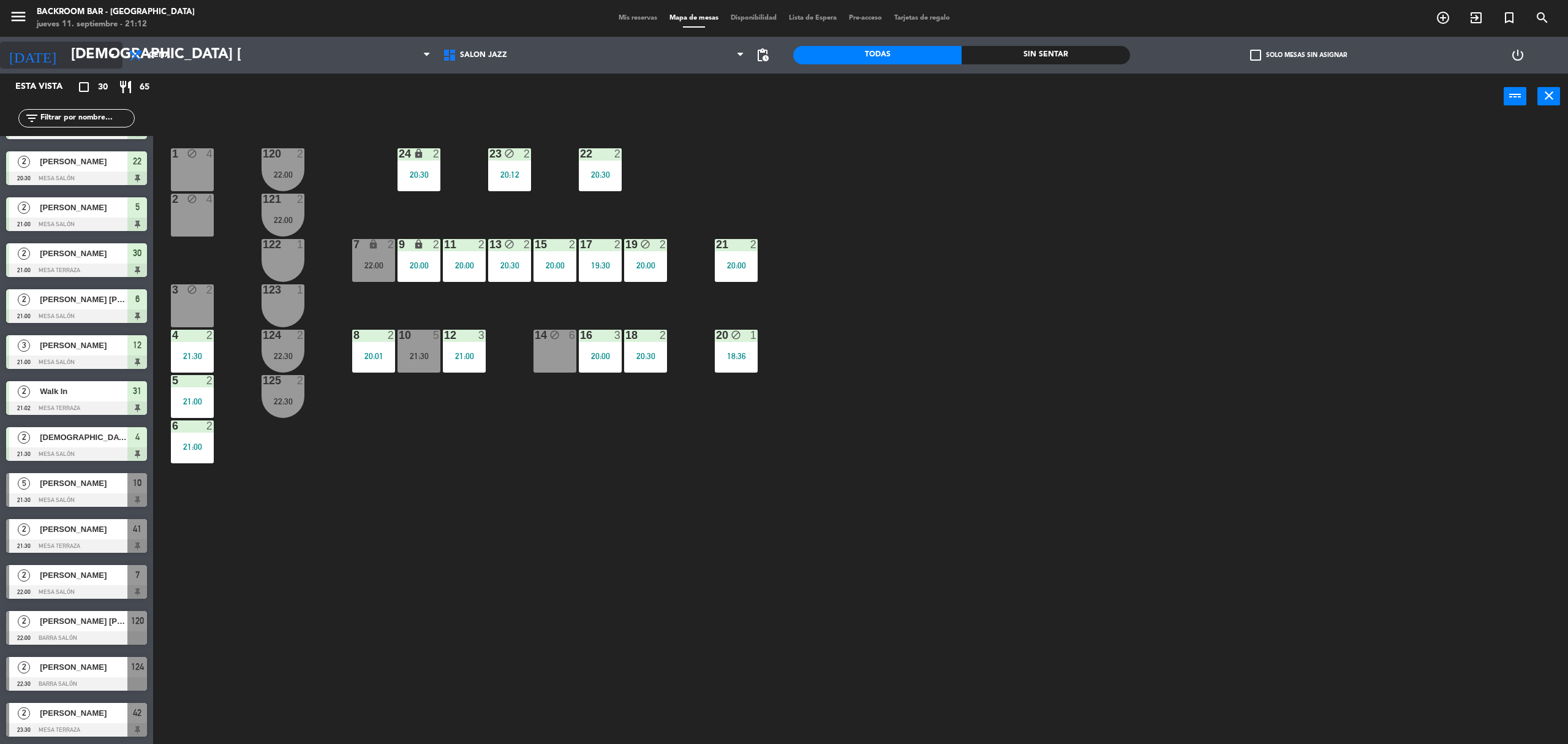
click at [74, 62] on input "[DEMOGRAPHIC_DATA] [DATE]" at bounding box center [156, 55] width 182 height 30
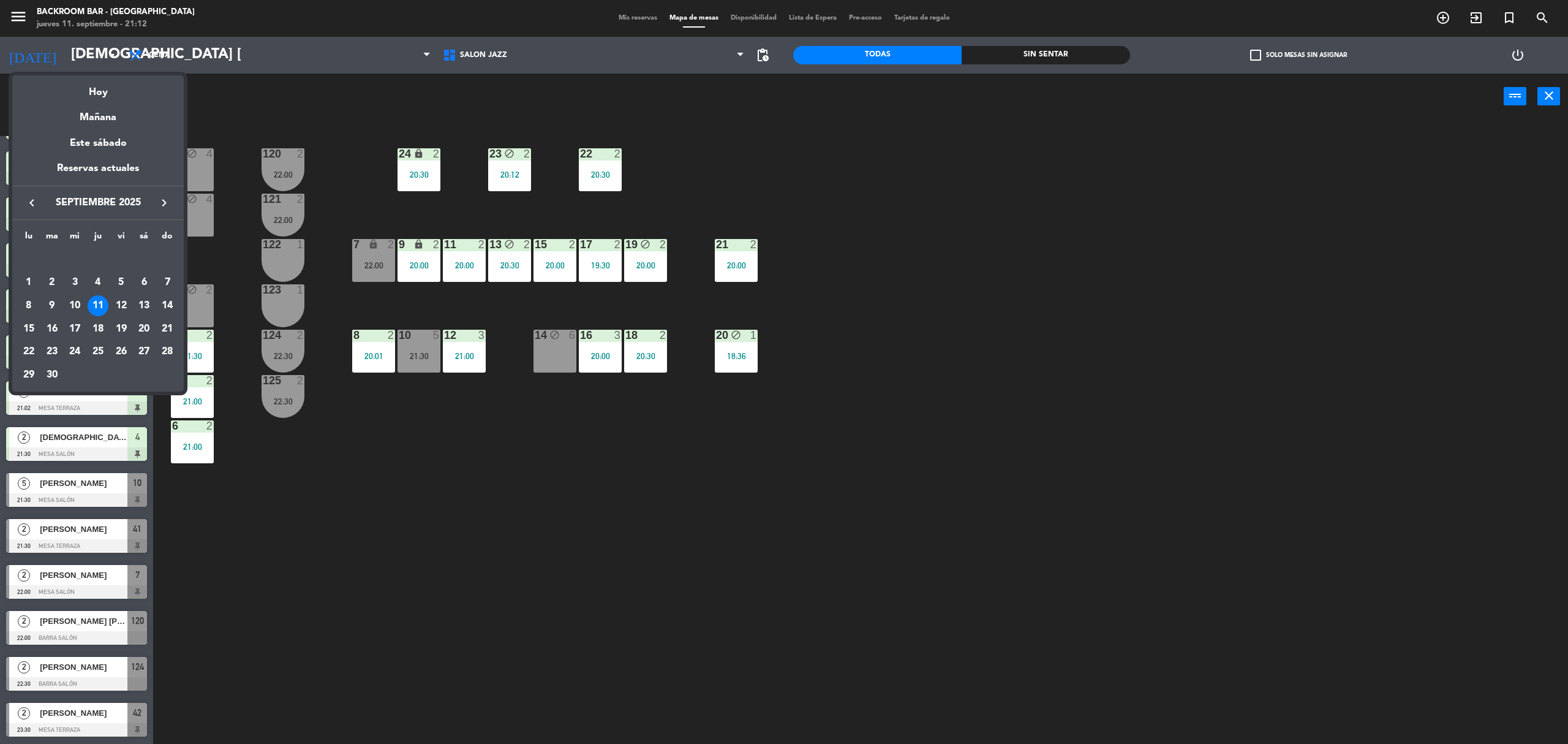
drag, startPoint x: 138, startPoint y: 309, endPoint x: 144, endPoint y: 312, distance: 6.7
click at [138, 309] on div "13" at bounding box center [143, 305] width 21 height 21
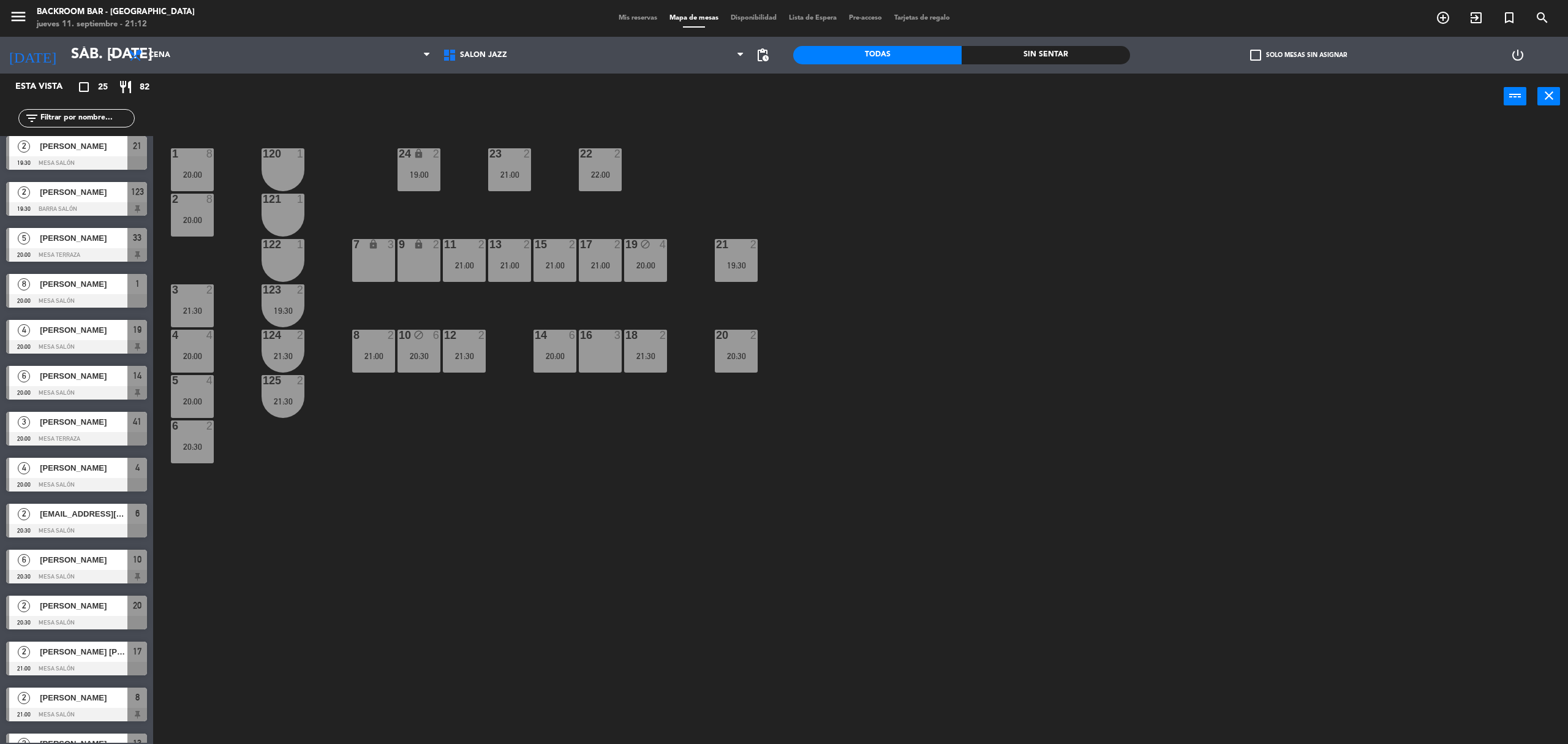
scroll to position [0, 0]
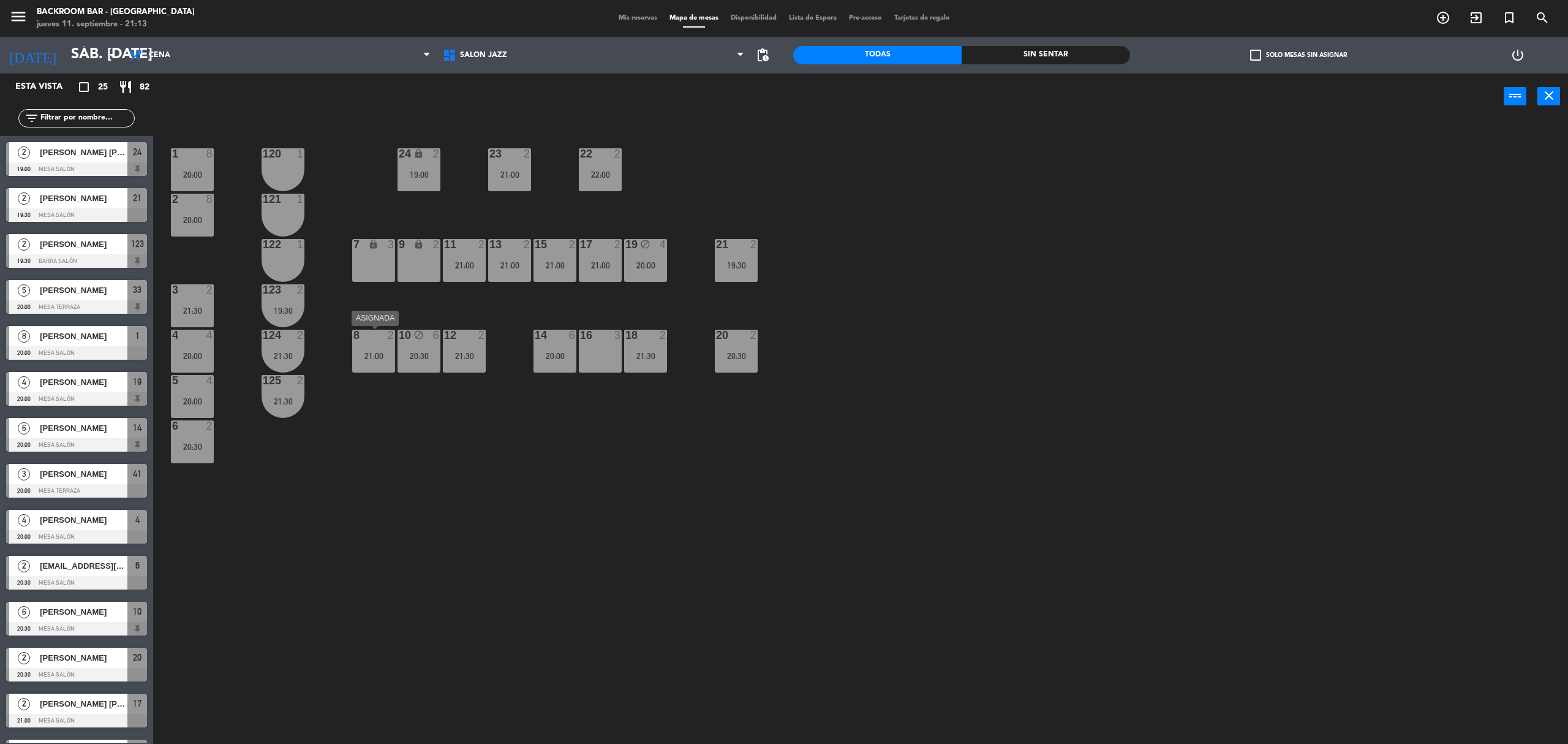
click at [371, 358] on div "21:00" at bounding box center [373, 355] width 43 height 9
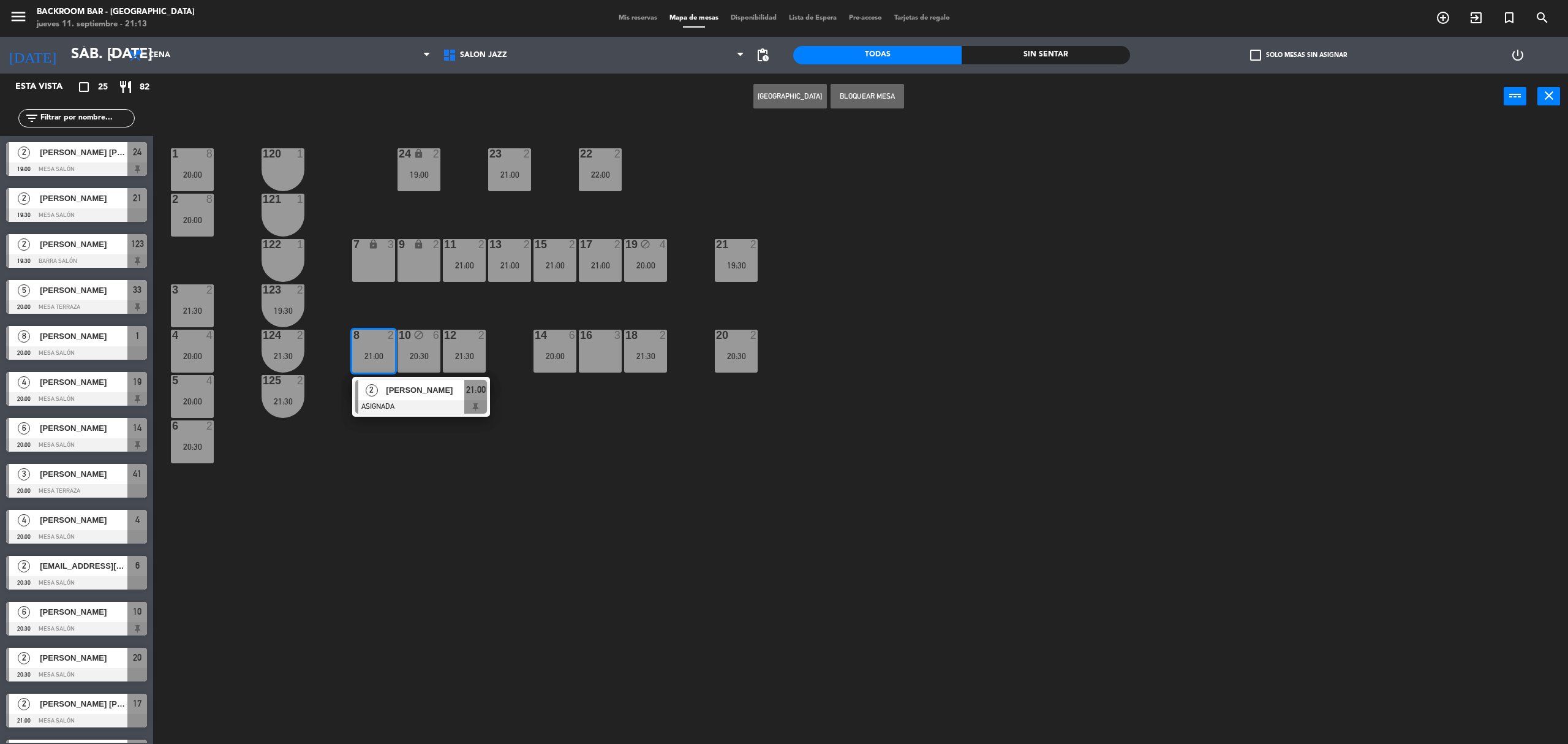
click at [376, 361] on div "8 2 21:00" at bounding box center [373, 350] width 43 height 43
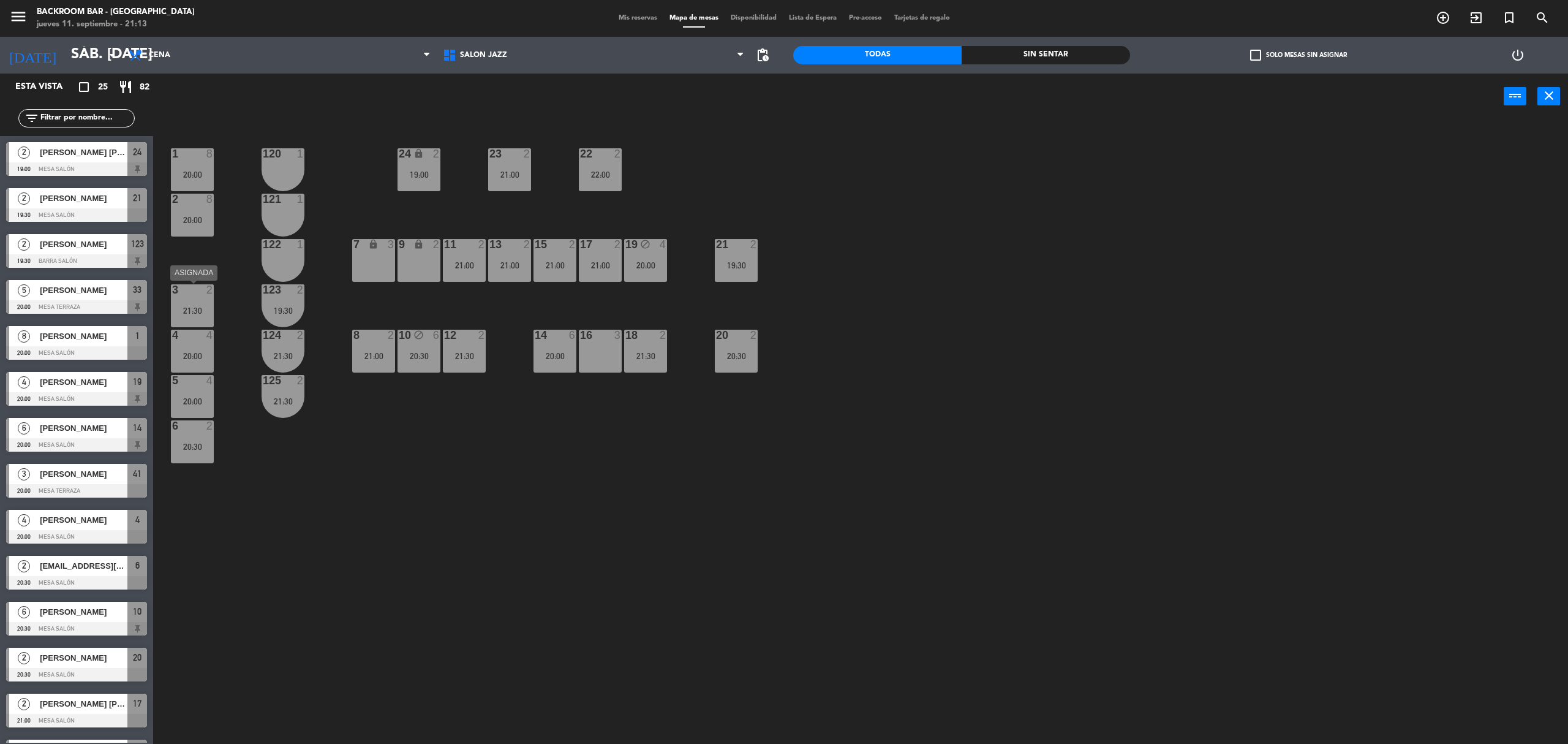
click at [183, 310] on div "21:30" at bounding box center [192, 311] width 43 height 9
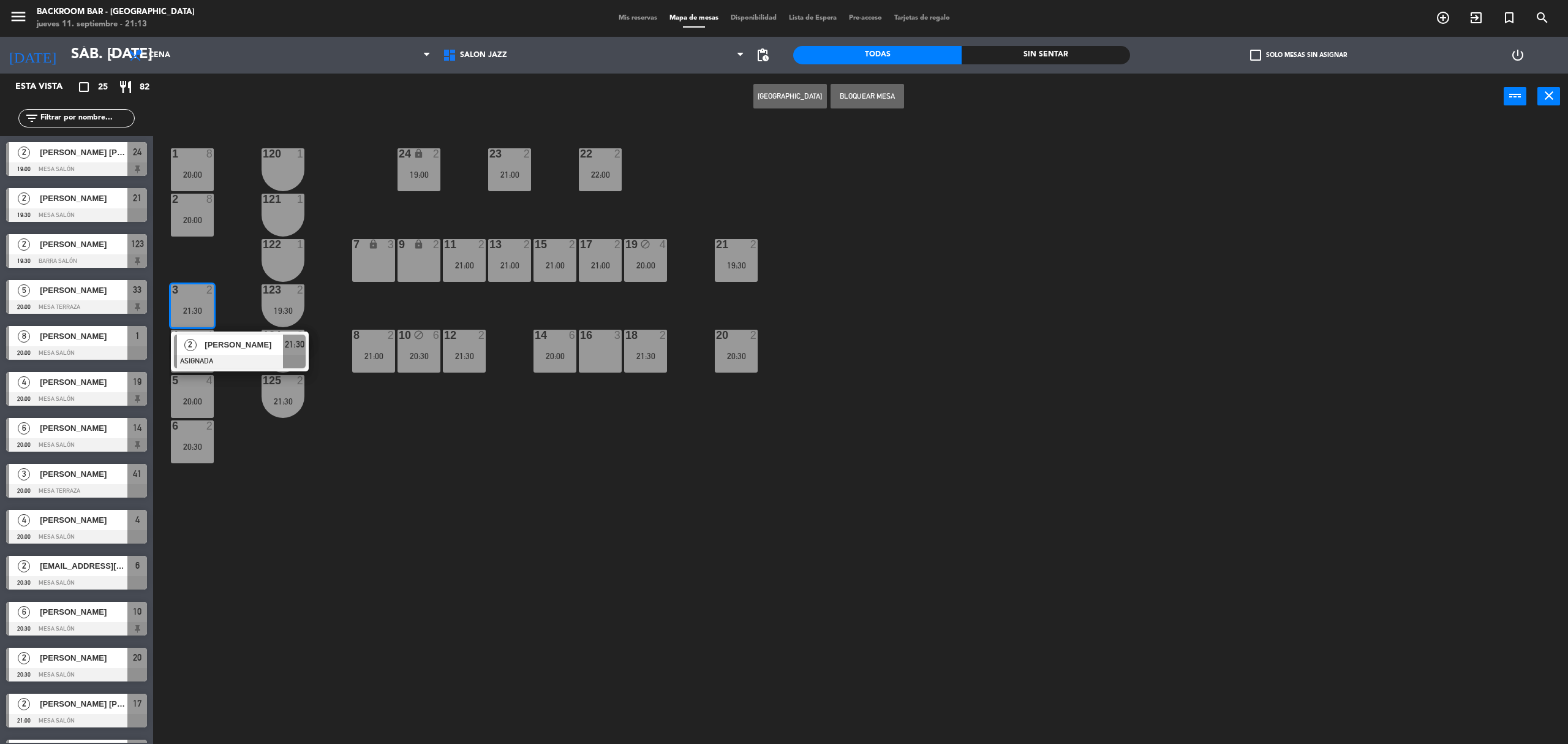
click at [415, 258] on div "9 lock 2" at bounding box center [418, 259] width 43 height 43
click at [755, 99] on button "Mover" at bounding box center [752, 96] width 73 height 25
click at [197, 400] on div "20:00" at bounding box center [192, 401] width 43 height 9
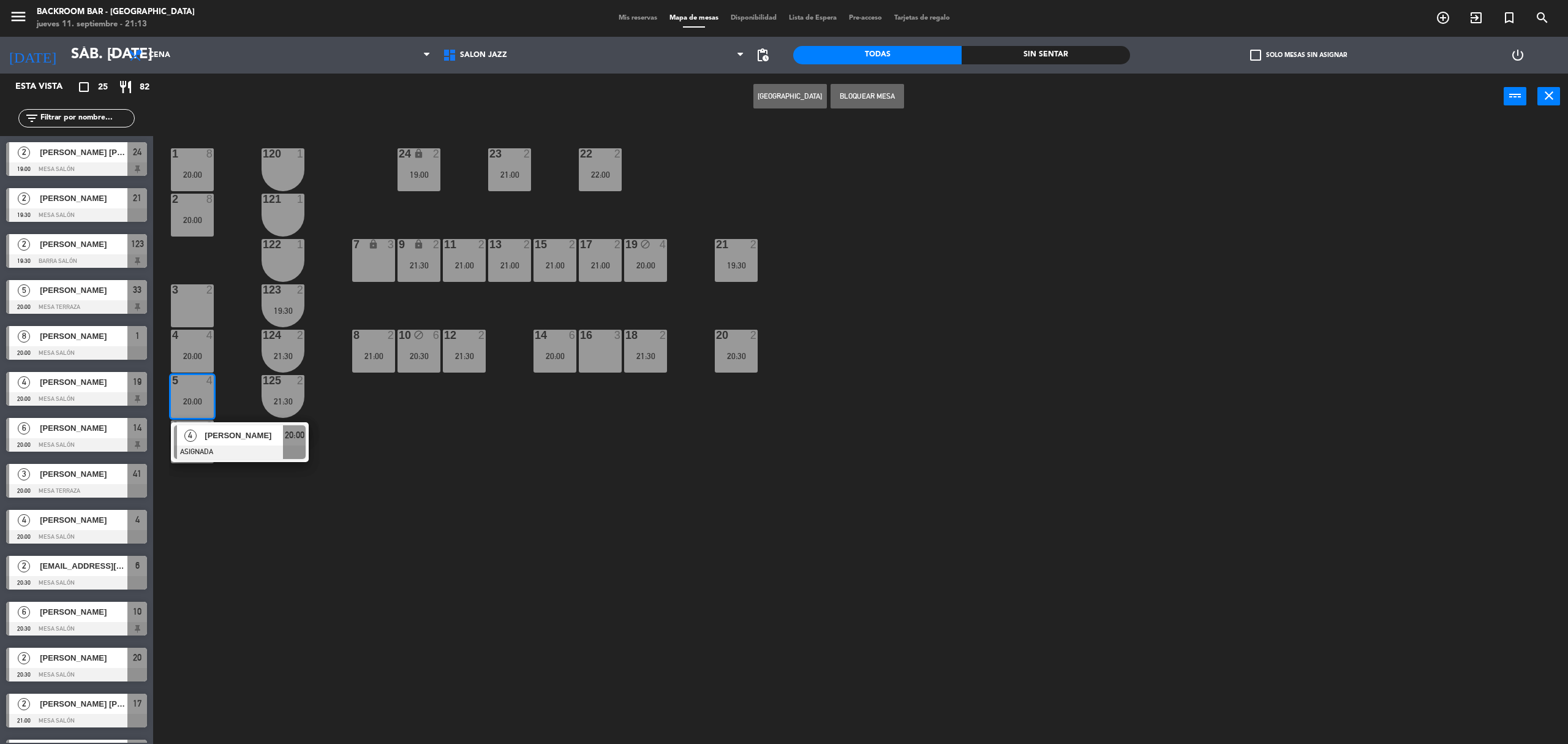
click at [330, 544] on div "1 8 20:00 24 lock 2 19:00 23 2 21:00 22 2 22:00 120 1 2 8 20:00 121 1 19 block …" at bounding box center [869, 438] width 1399 height 624
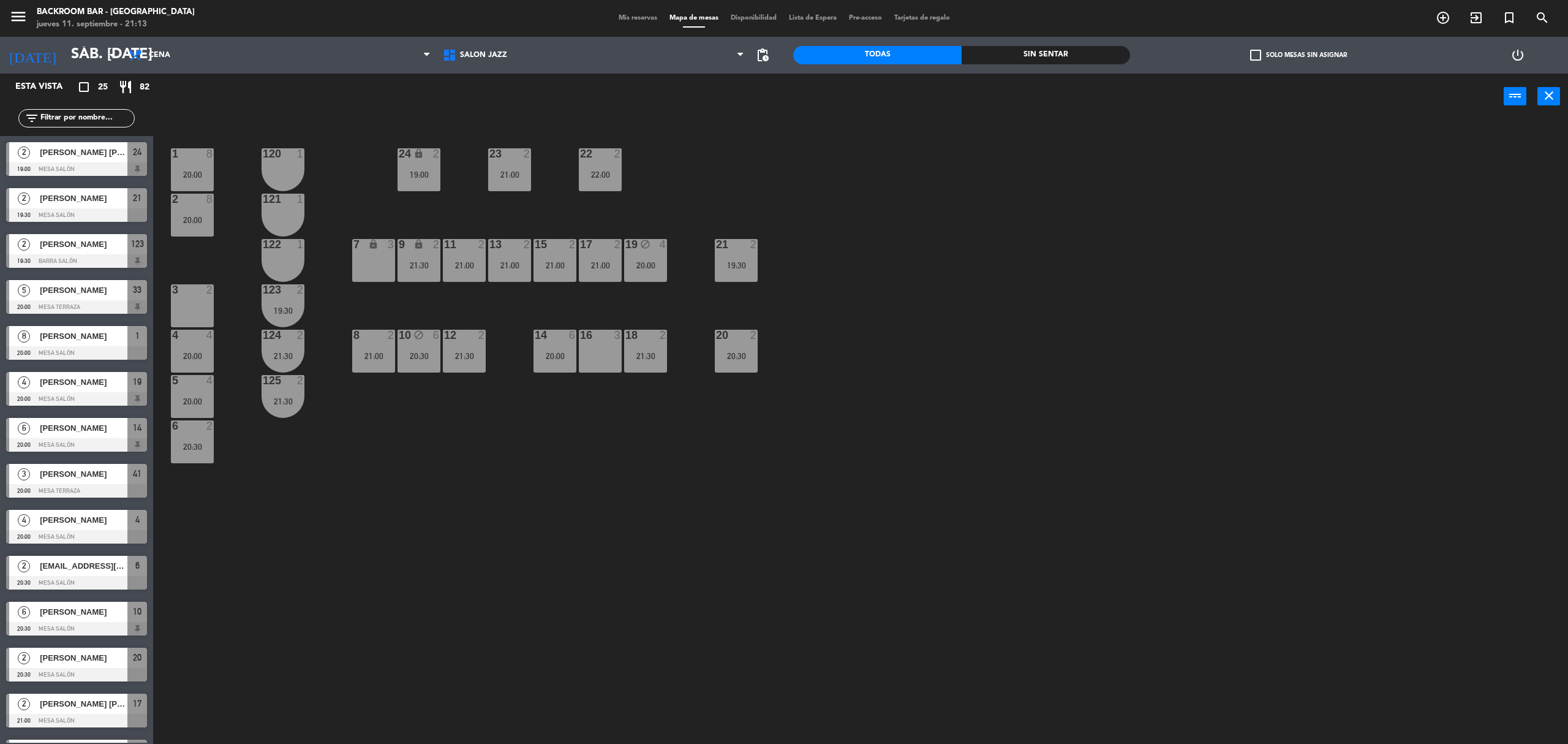
click at [202, 358] on div "20:00" at bounding box center [192, 355] width 43 height 9
click at [297, 585] on div "1 8 20:00 24 lock 2 19:00 23 2 21:00 22 2 22:00 120 1 2 8 20:00 121 1 19 block …" at bounding box center [869, 438] width 1399 height 624
click at [200, 459] on div "6 2 20:30" at bounding box center [192, 441] width 43 height 43
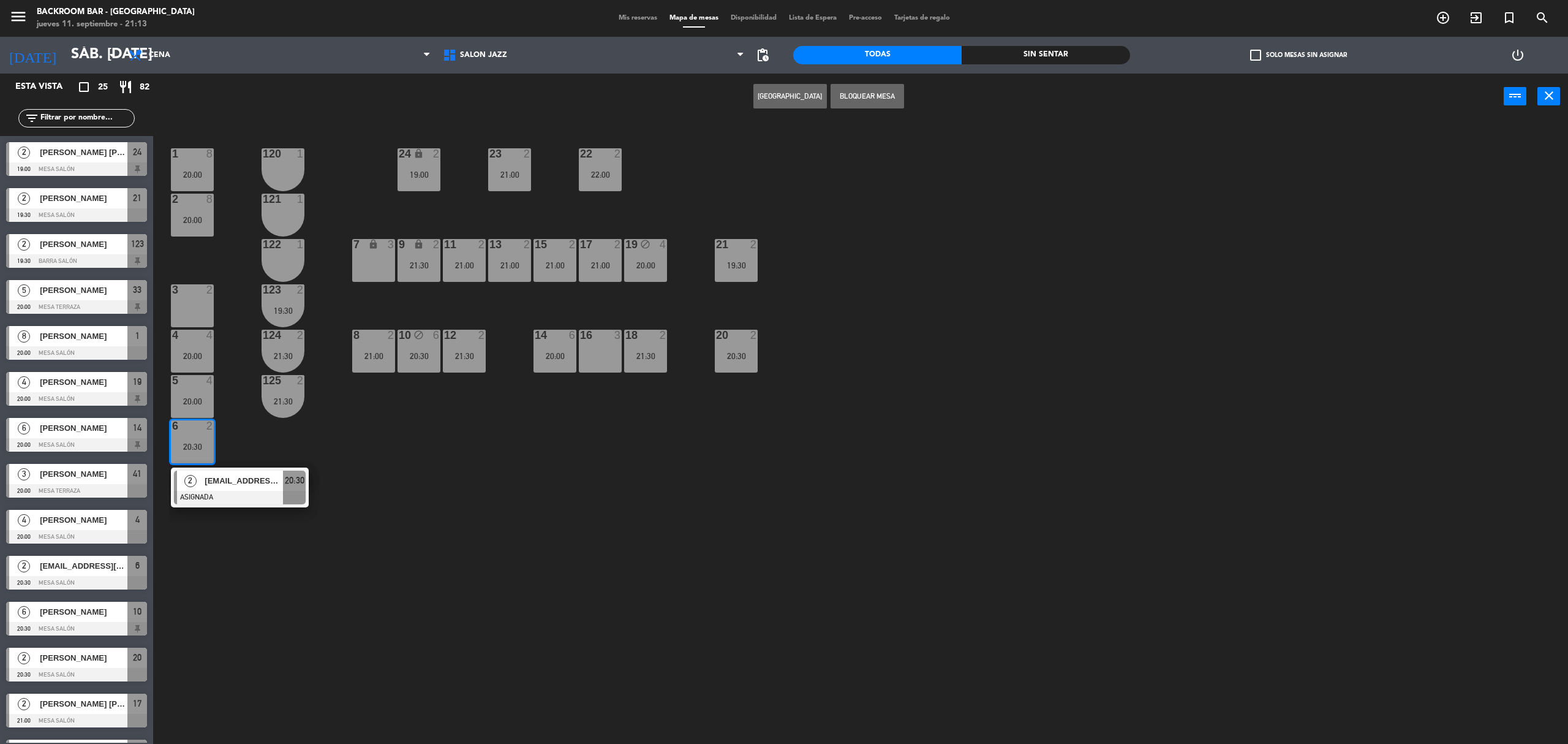
click at [376, 266] on div "7 lock 3" at bounding box center [373, 259] width 43 height 43
click at [740, 99] on button "Mover" at bounding box center [752, 96] width 73 height 25
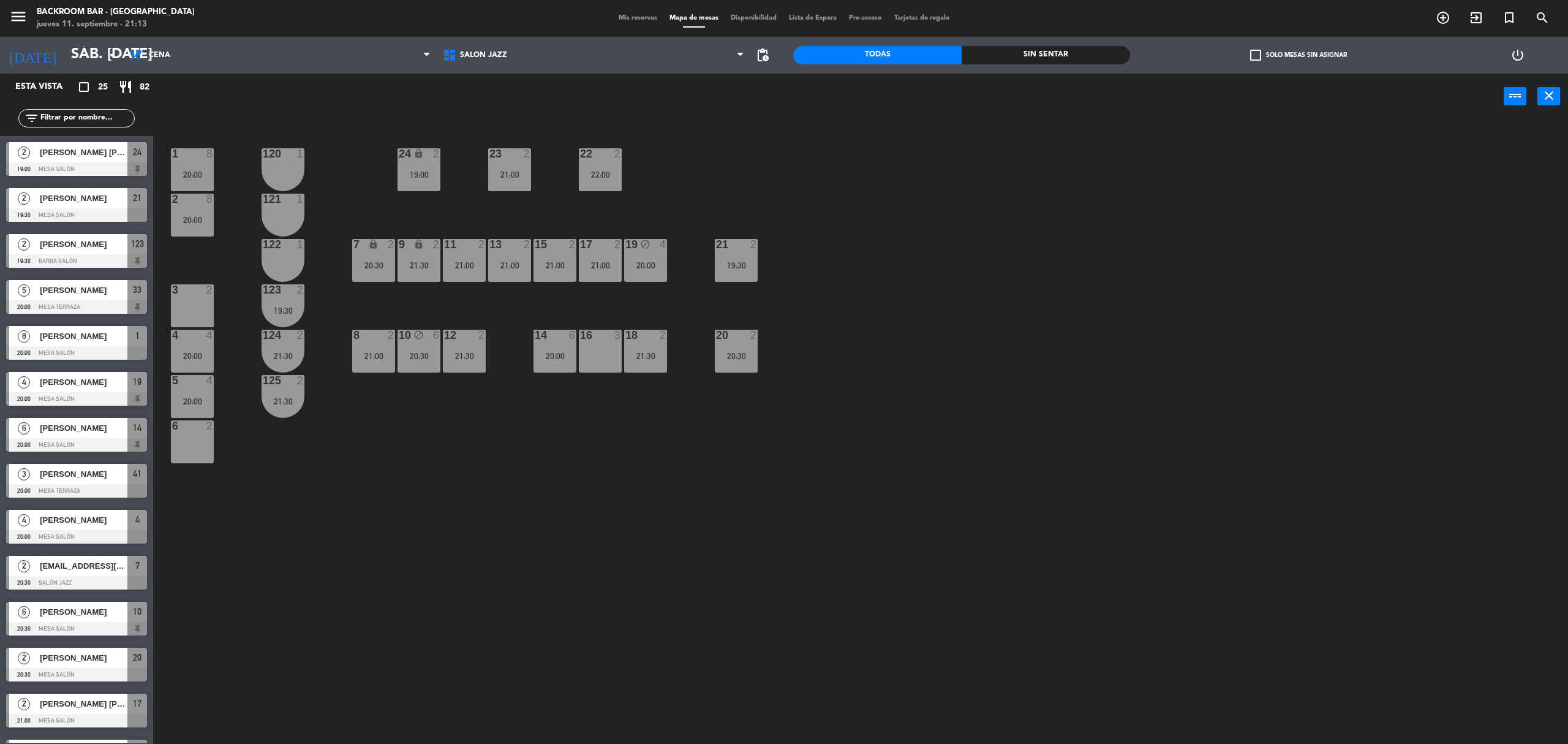
drag, startPoint x: 1008, startPoint y: 506, endPoint x: 998, endPoint y: 504, distance: 10.2
click at [1006, 506] on div "1 8 20:00 24 lock 2 19:00 23 2 21:00 22 2 22:00 120 1 2 8 20:00 121 1 19 block …" at bounding box center [869, 438] width 1399 height 624
drag, startPoint x: 199, startPoint y: 356, endPoint x: 202, endPoint y: 336, distance: 20.2
click at [199, 356] on div "20:00" at bounding box center [192, 355] width 43 height 9
click at [204, 305] on div "3 2" at bounding box center [192, 305] width 43 height 43
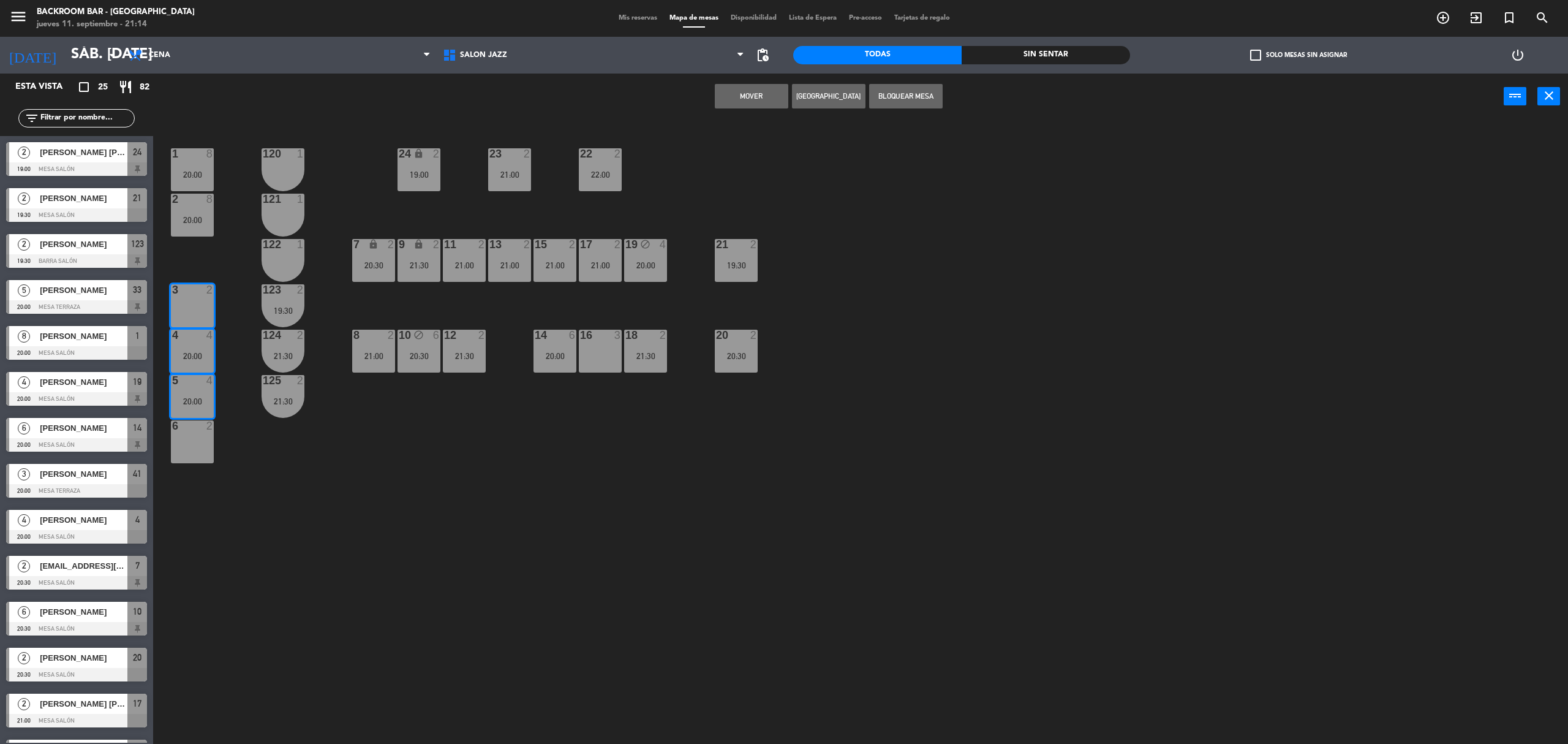
click at [772, 92] on button "Mover" at bounding box center [752, 96] width 73 height 25
drag, startPoint x: 199, startPoint y: 204, endPoint x: 200, endPoint y: 228, distance: 24.0
click at [199, 206] on div "2 8" at bounding box center [192, 200] width 43 height 12
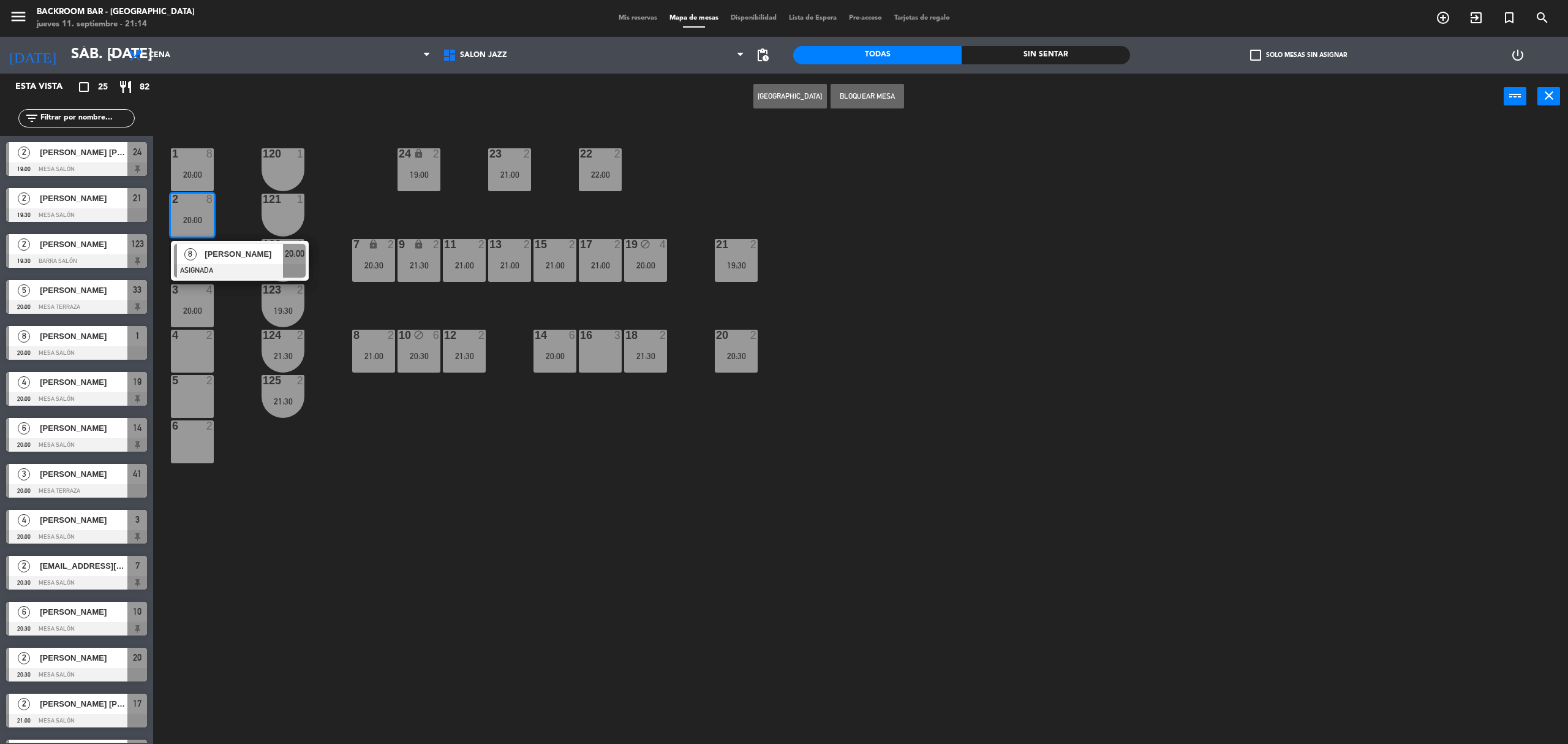
click at [189, 365] on div "4 2" at bounding box center [192, 350] width 43 height 43
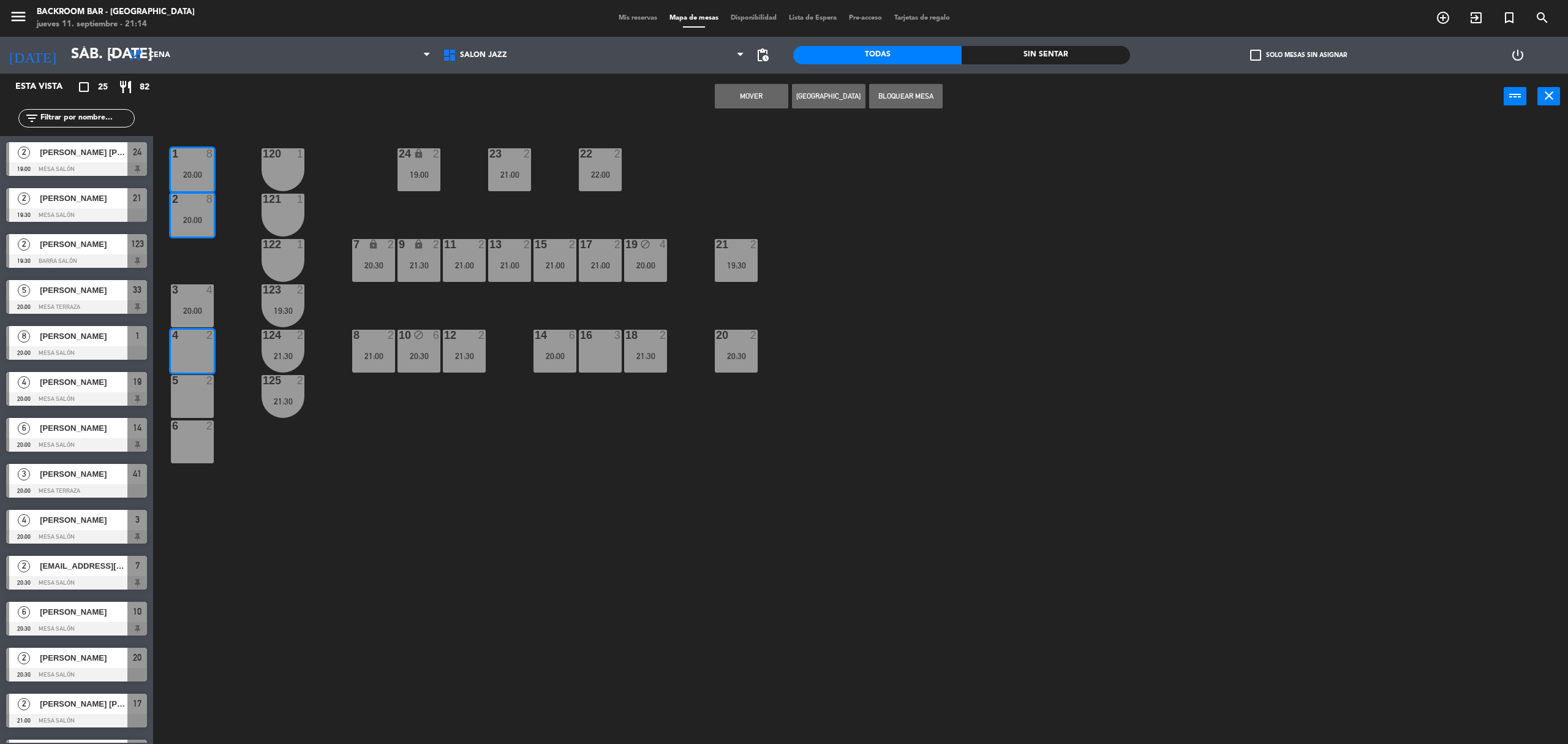
click at [192, 398] on div "5 2" at bounding box center [192, 396] width 43 height 43
click at [197, 454] on div "6 2" at bounding box center [192, 441] width 43 height 43
click at [767, 102] on button "Mover y Unir" at bounding box center [752, 96] width 73 height 25
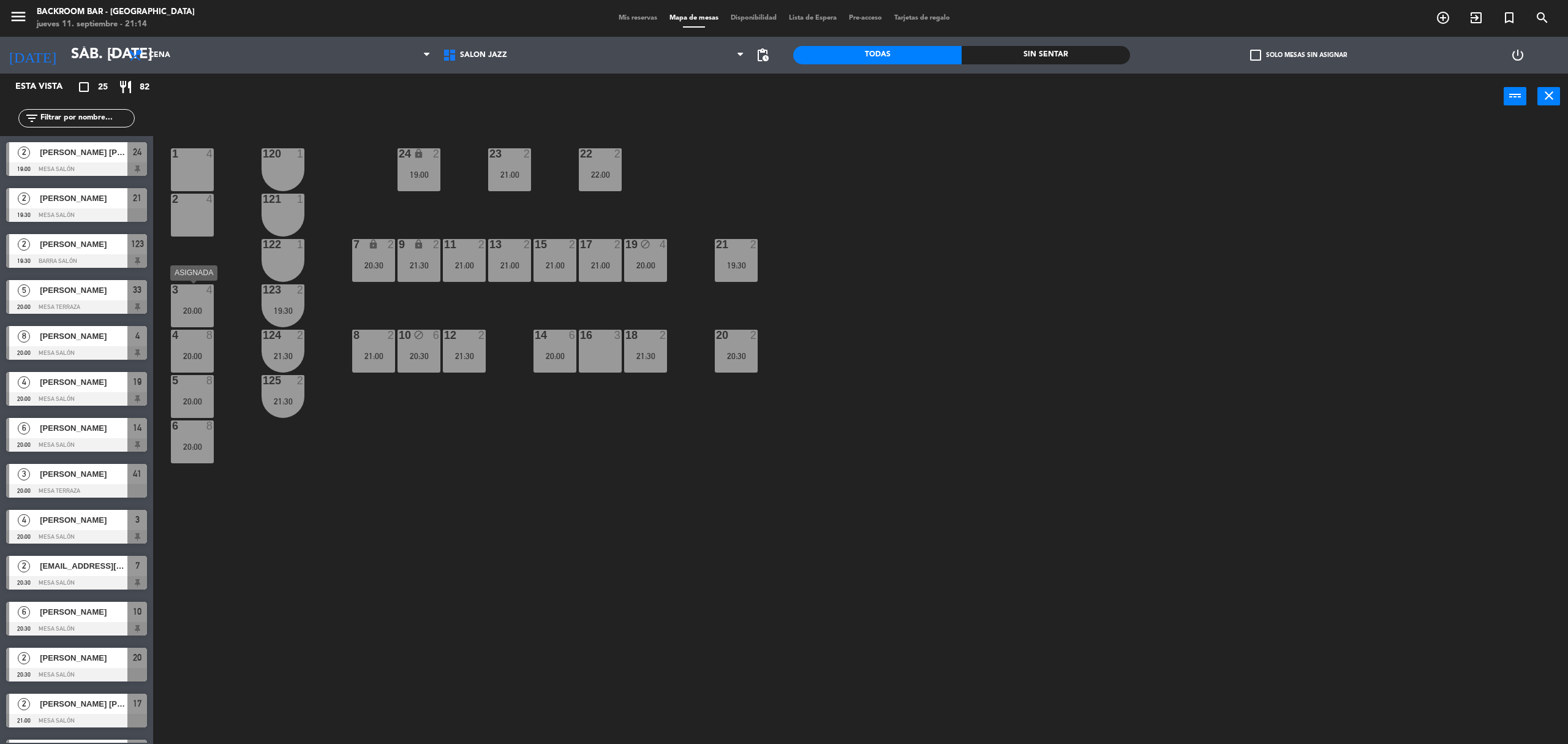
click at [205, 308] on div "20:00" at bounding box center [192, 311] width 43 height 9
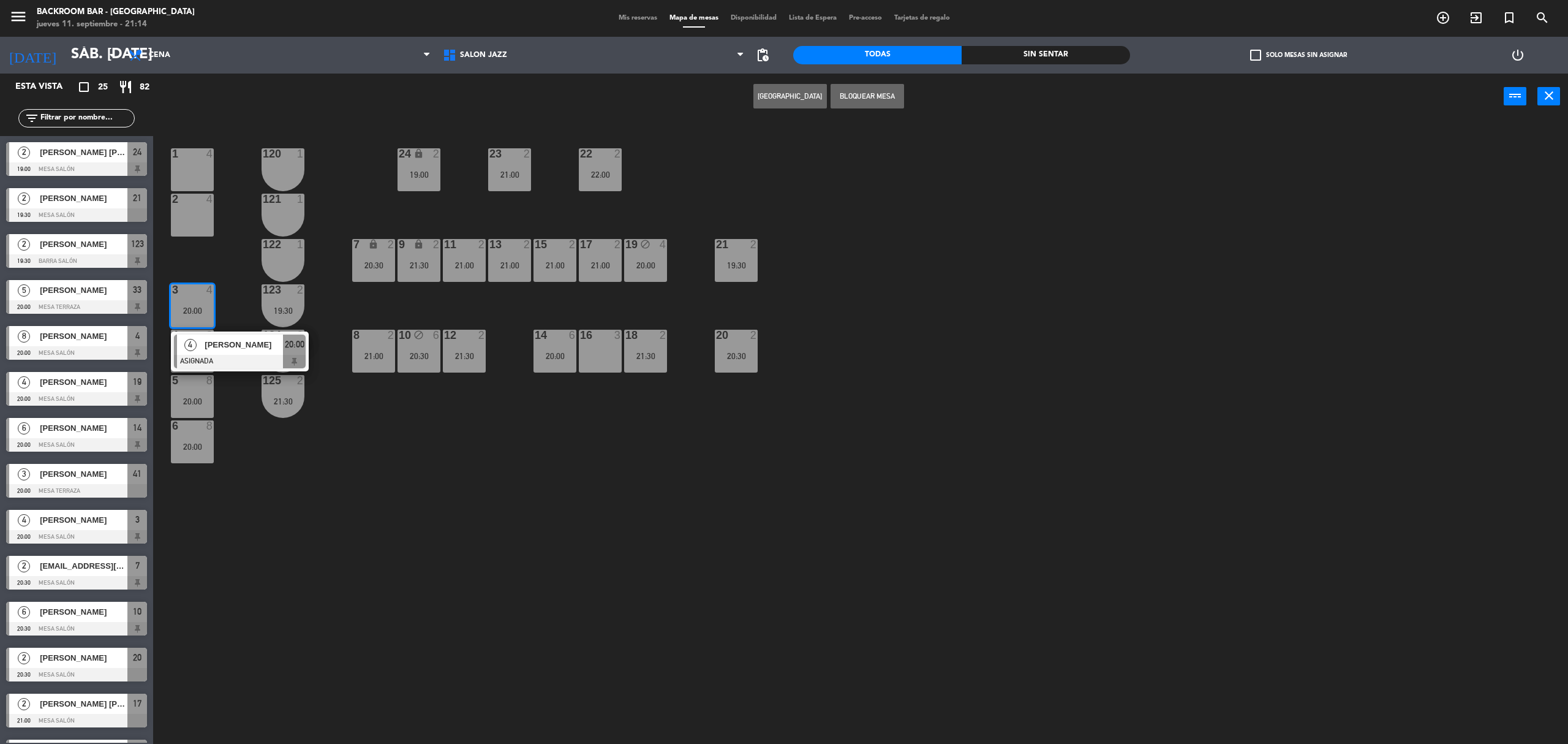
click at [602, 353] on div "16 3" at bounding box center [600, 350] width 43 height 43
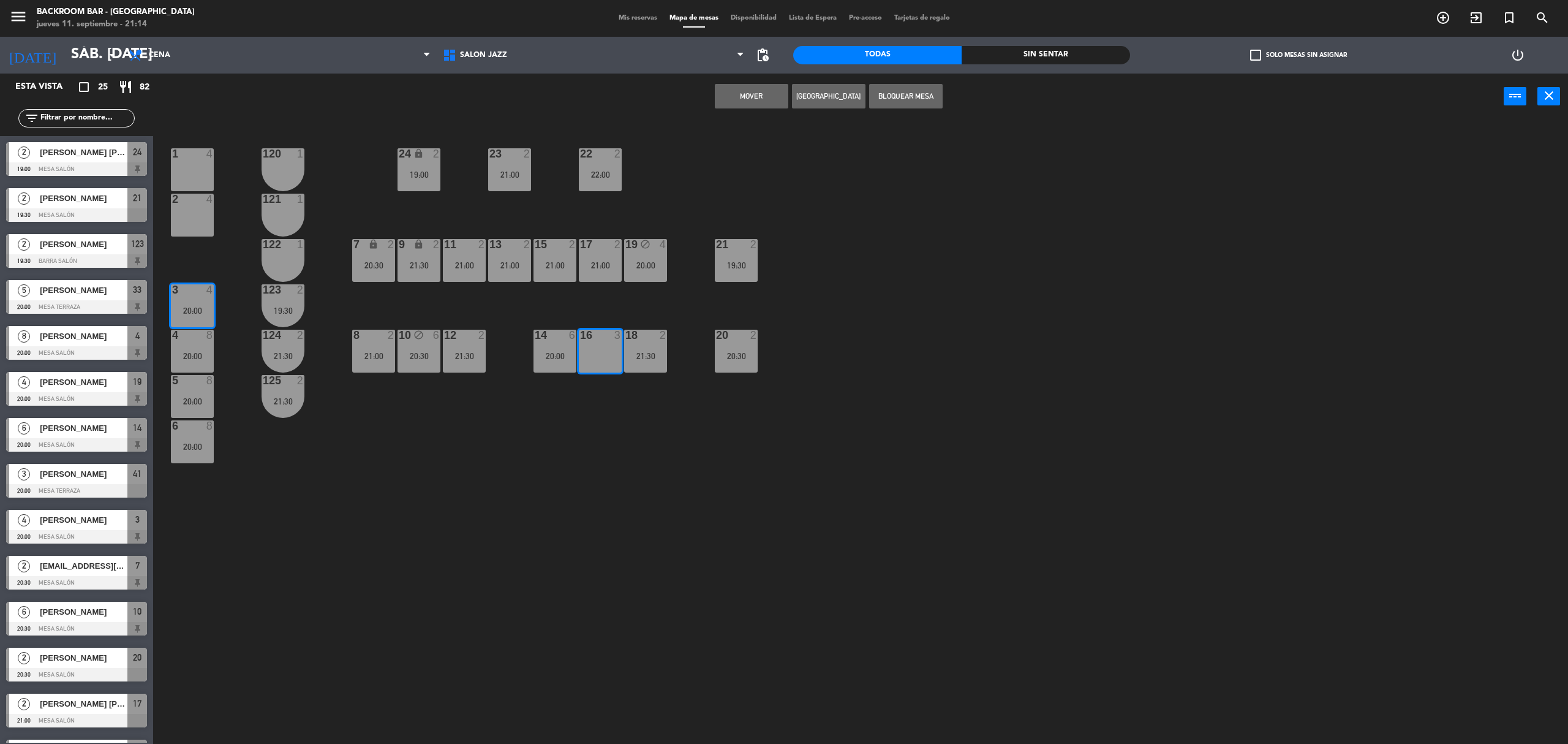
click at [742, 87] on button "Mover" at bounding box center [752, 96] width 73 height 25
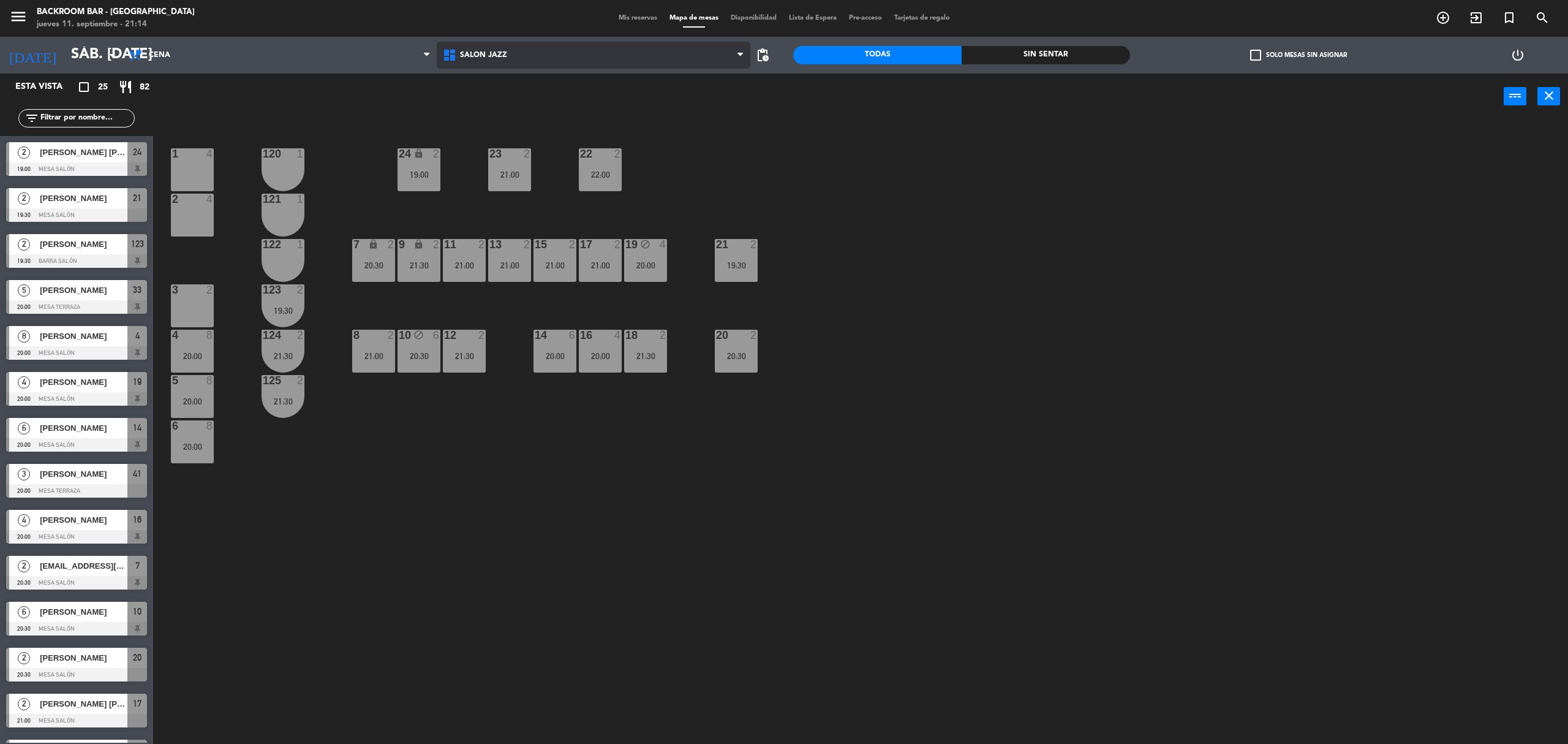
click at [519, 63] on span "Salón jazz" at bounding box center [594, 54] width 315 height 27
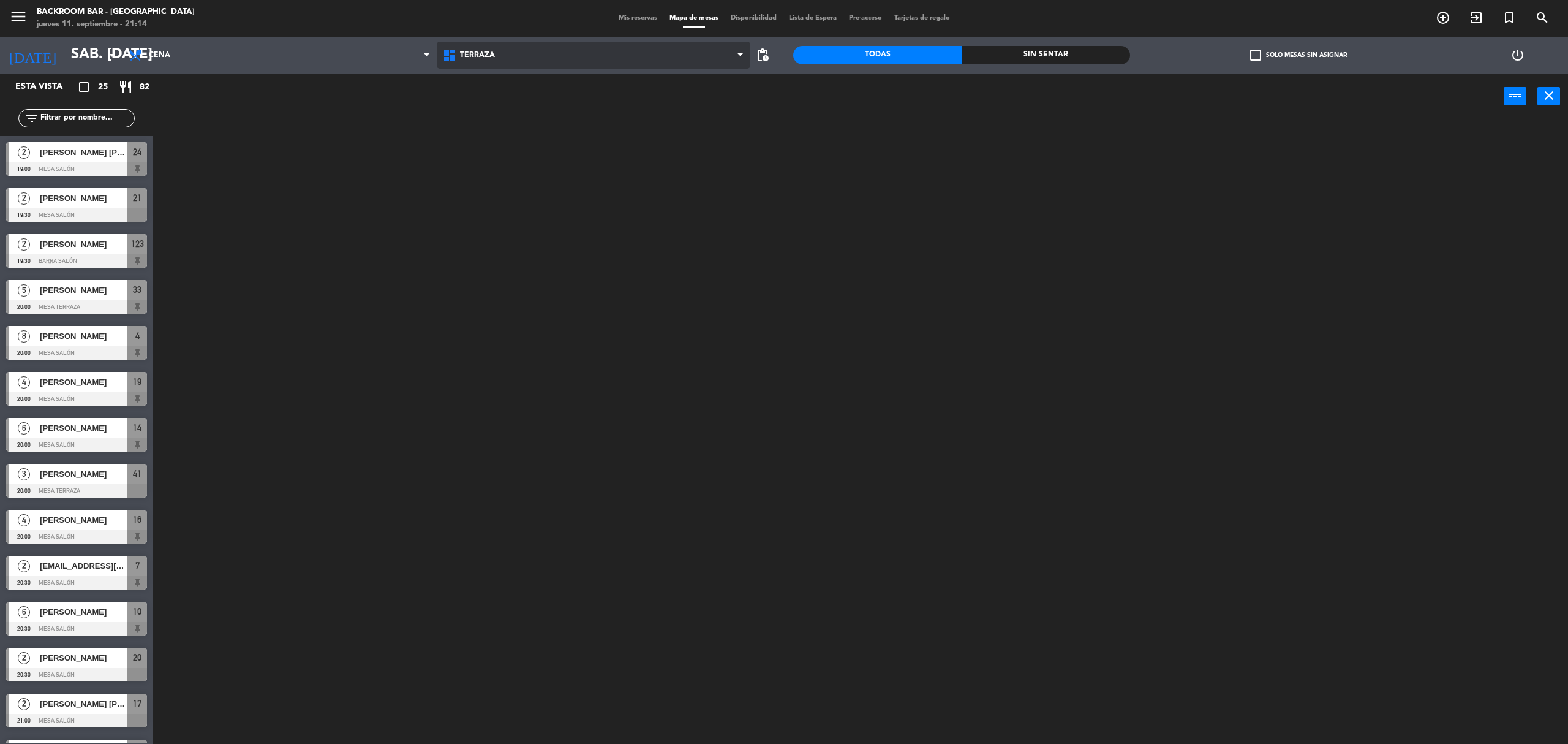
click at [507, 115] on ng-component "menu Backroom Bar - [GEOGRAPHIC_DATA] jueves 11. septiembre - 21:14 Mis reserva…" at bounding box center [784, 375] width 1568 height 751
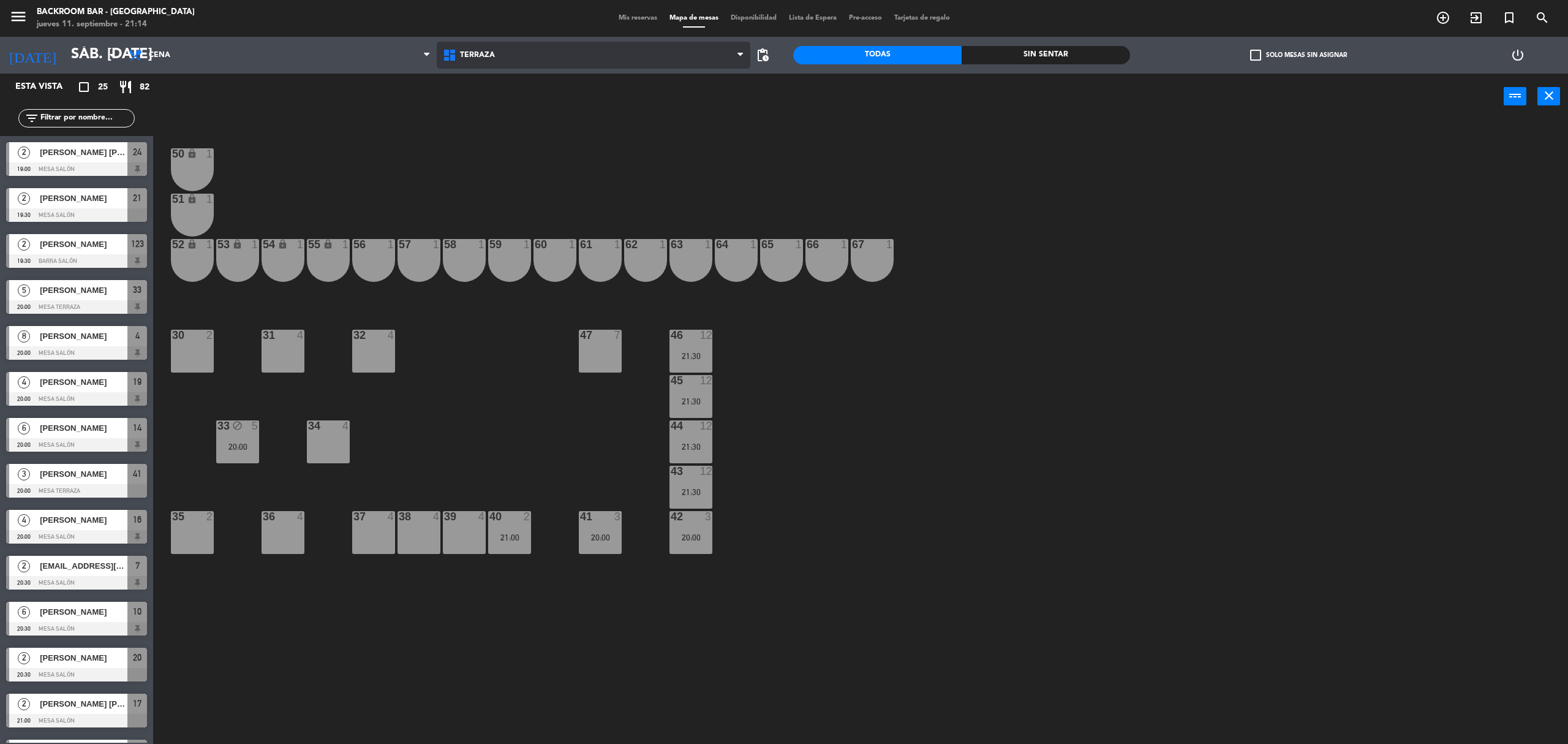
click at [498, 62] on span "Terraza" at bounding box center [594, 54] width 315 height 27
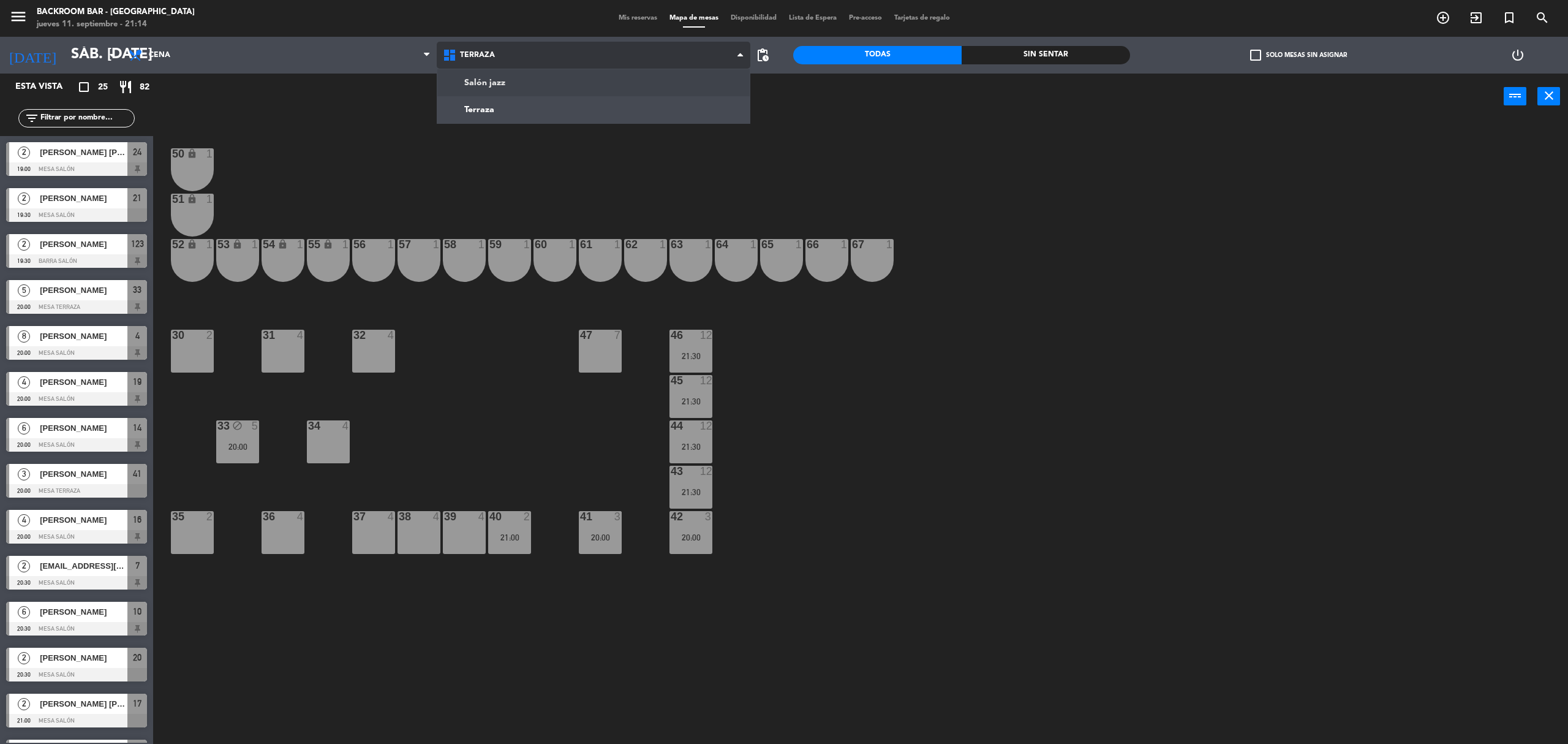
click at [483, 87] on ng-component "menu Backroom Bar - [GEOGRAPHIC_DATA] jueves 11. septiembre - 21:14 Mis reserva…" at bounding box center [784, 375] width 1568 height 751
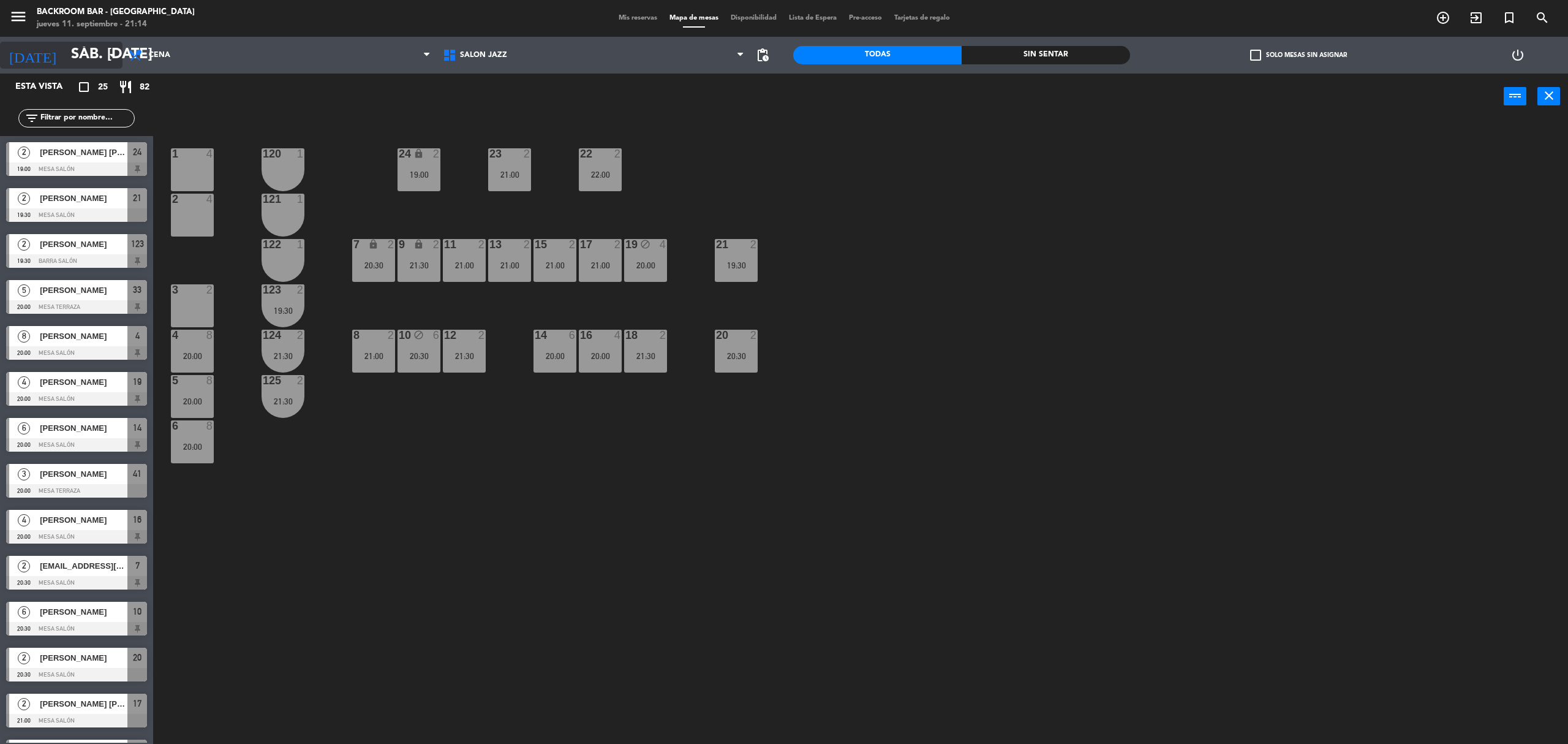
click at [77, 52] on input "sáb. [DATE]" at bounding box center [156, 55] width 182 height 30
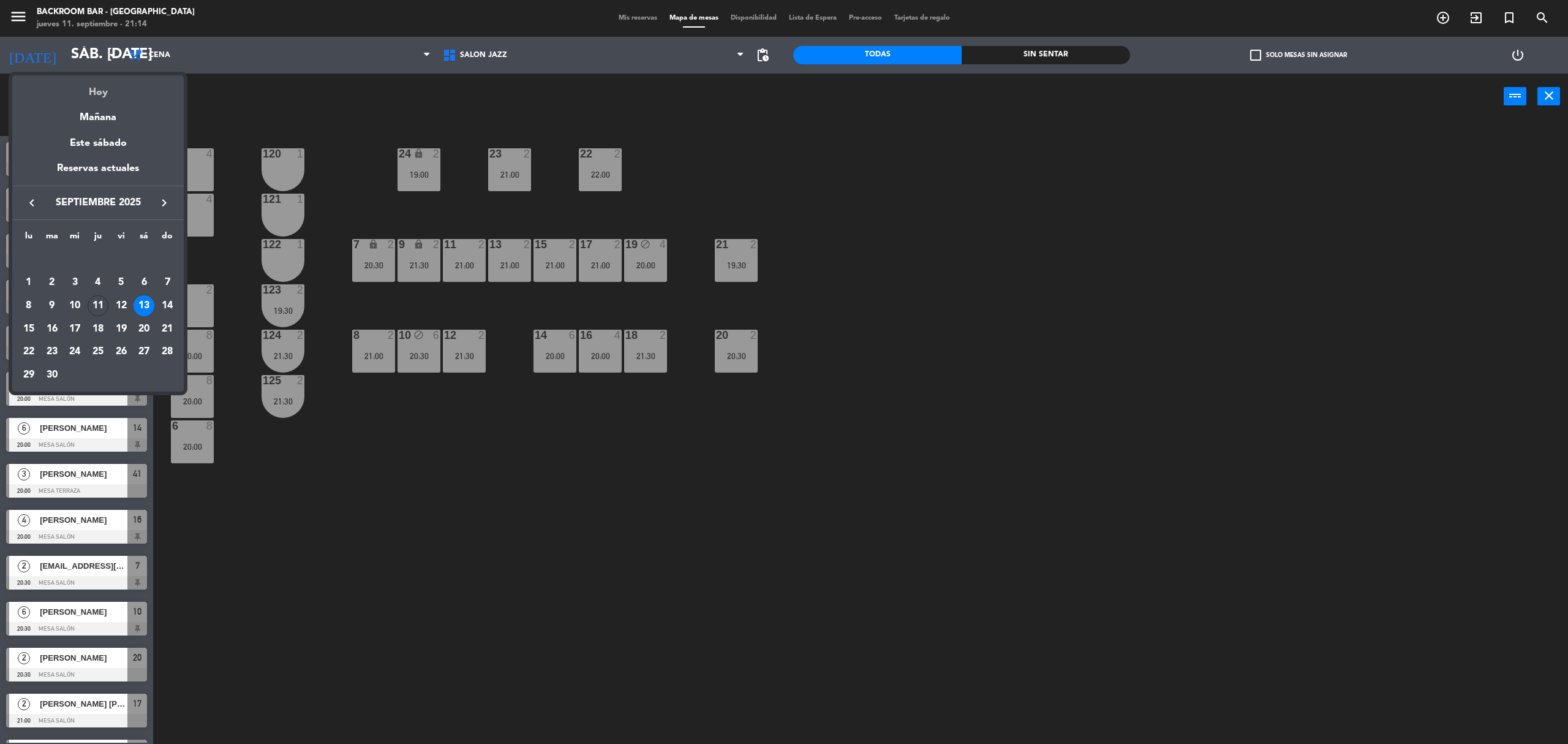
click at [106, 91] on div "Hoy" at bounding box center [97, 87] width 171 height 25
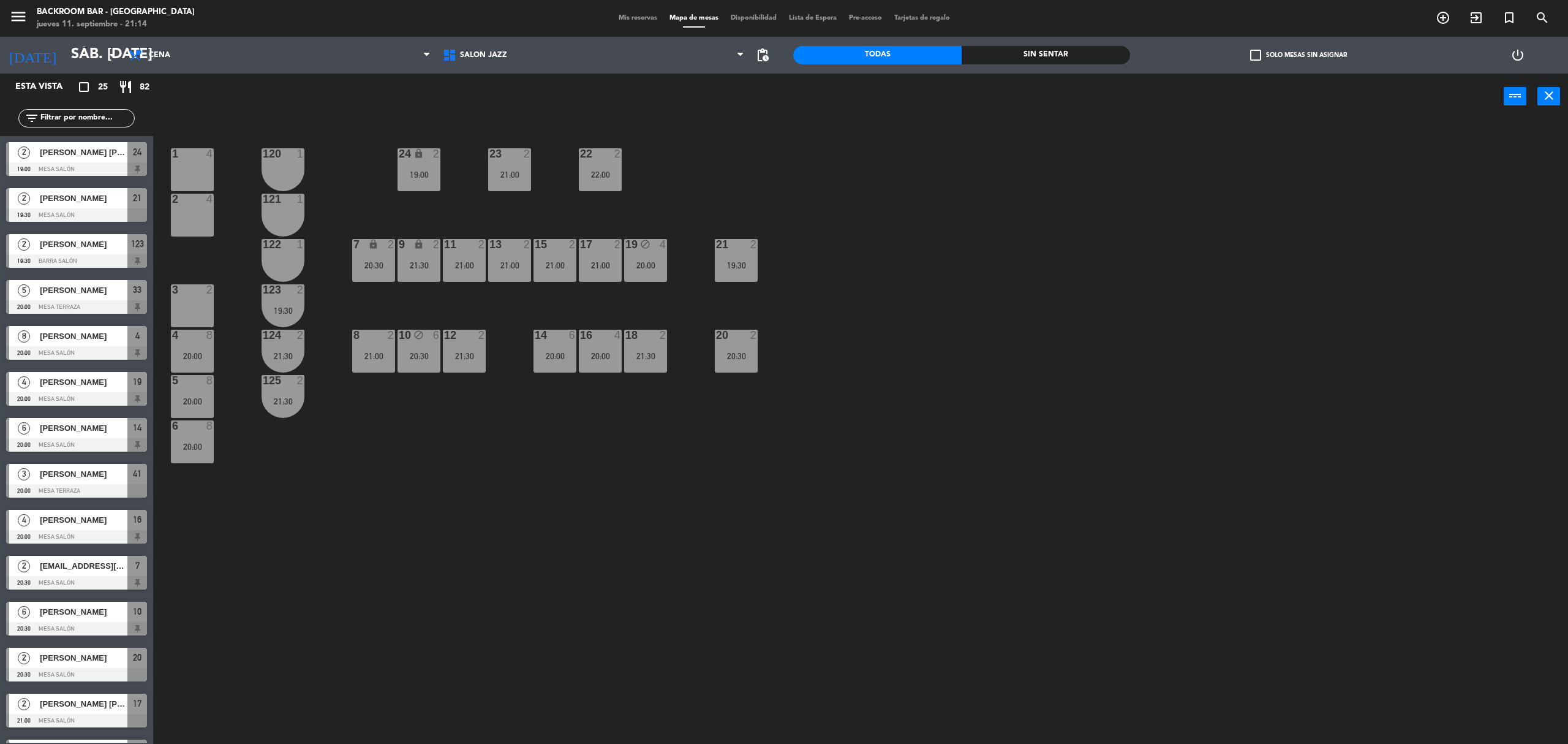
type input "[DEMOGRAPHIC_DATA] [DATE]"
